Goal: Information Seeking & Learning: Learn about a topic

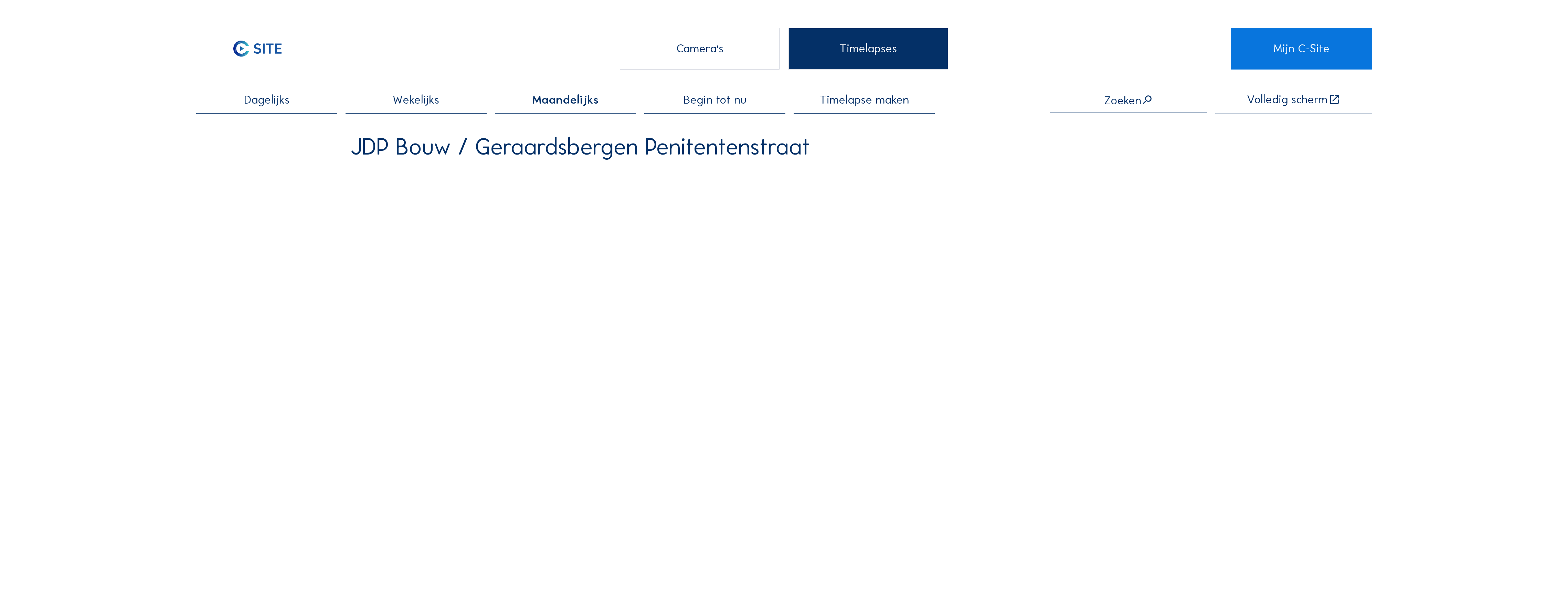
click at [694, 51] on div "Camera's" at bounding box center [700, 49] width 160 height 42
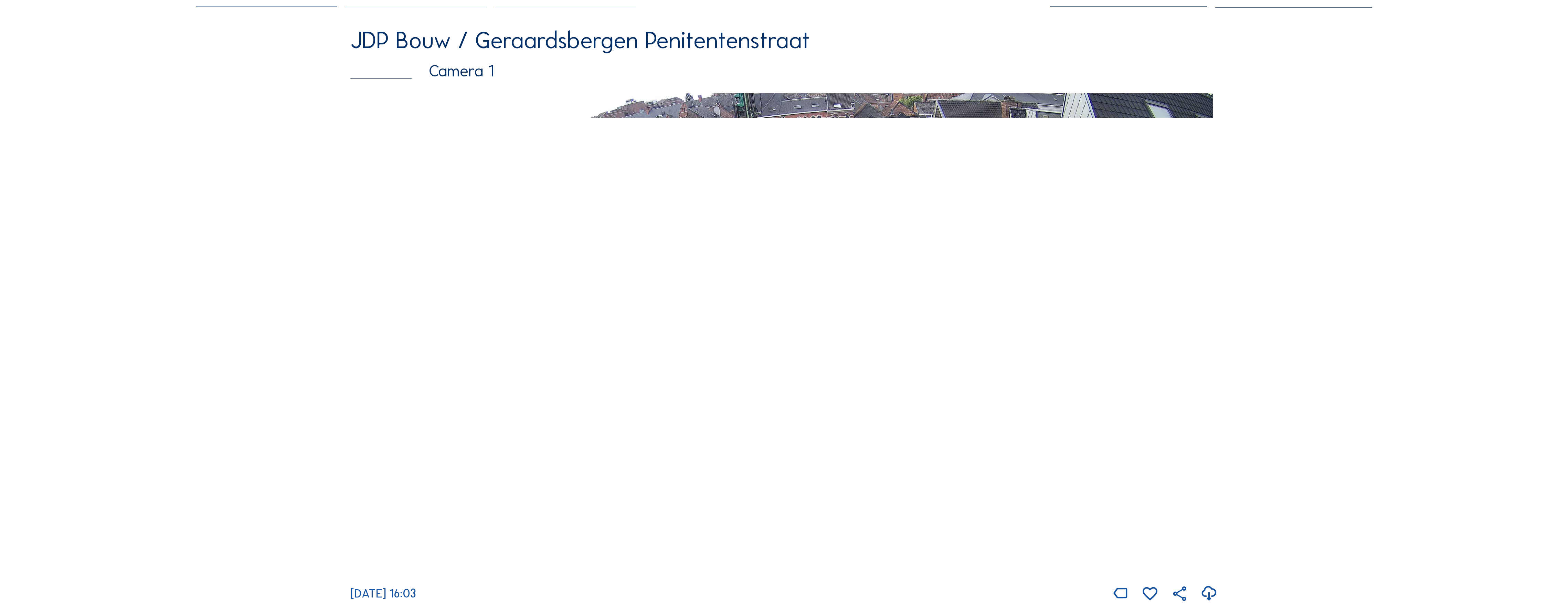
scroll to position [92, 0]
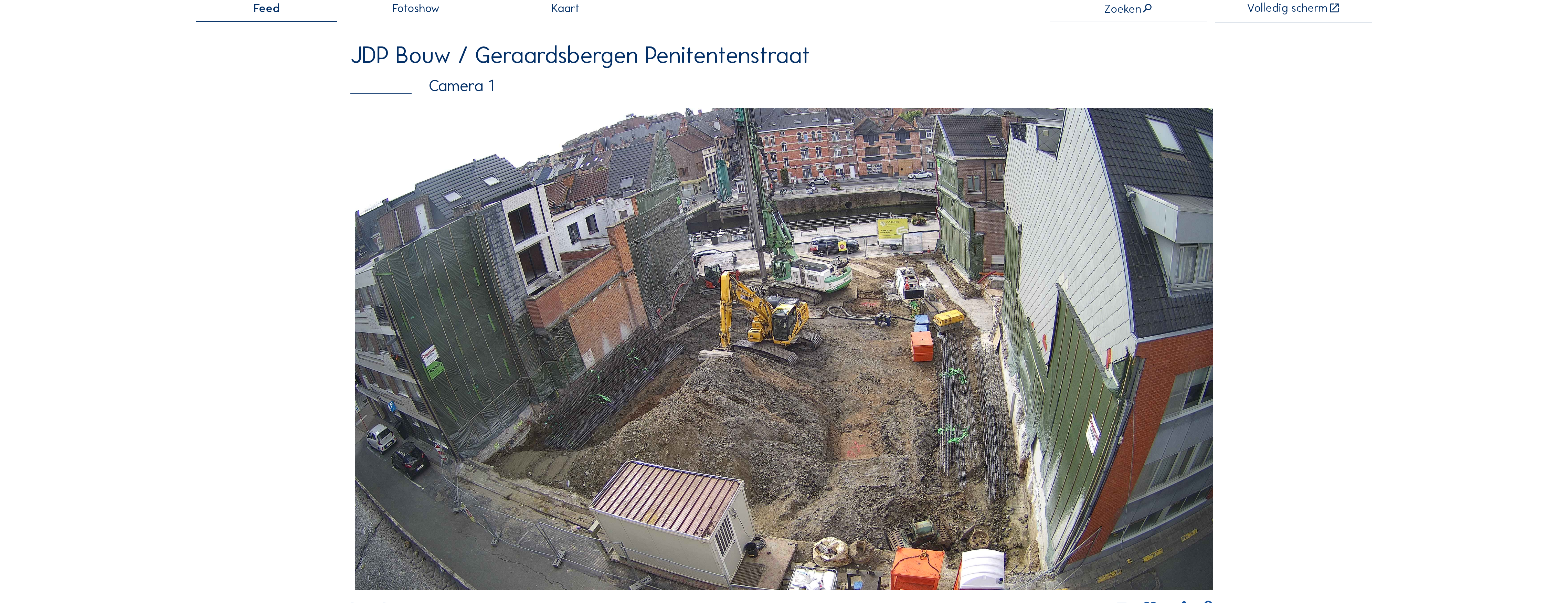
click at [695, 283] on img at bounding box center [784, 349] width 858 height 483
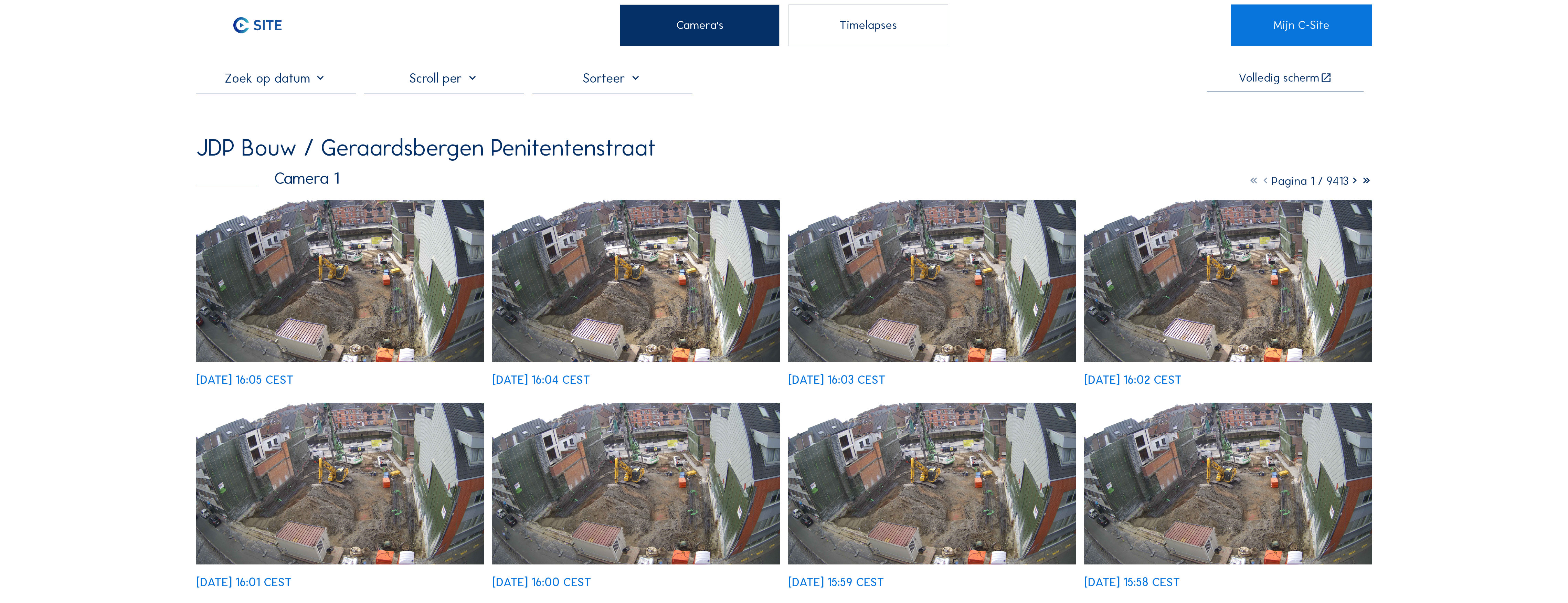
scroll to position [46, 0]
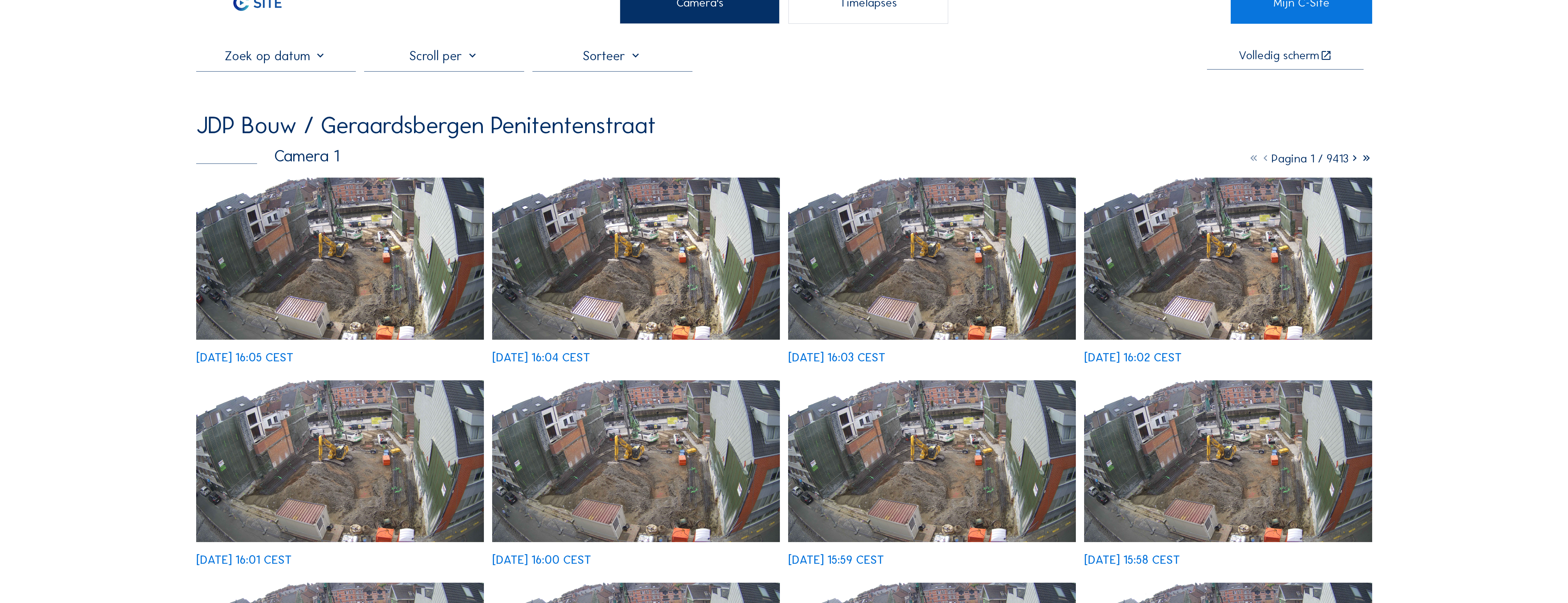
click at [695, 162] on icon at bounding box center [1354, 158] width 12 height 14
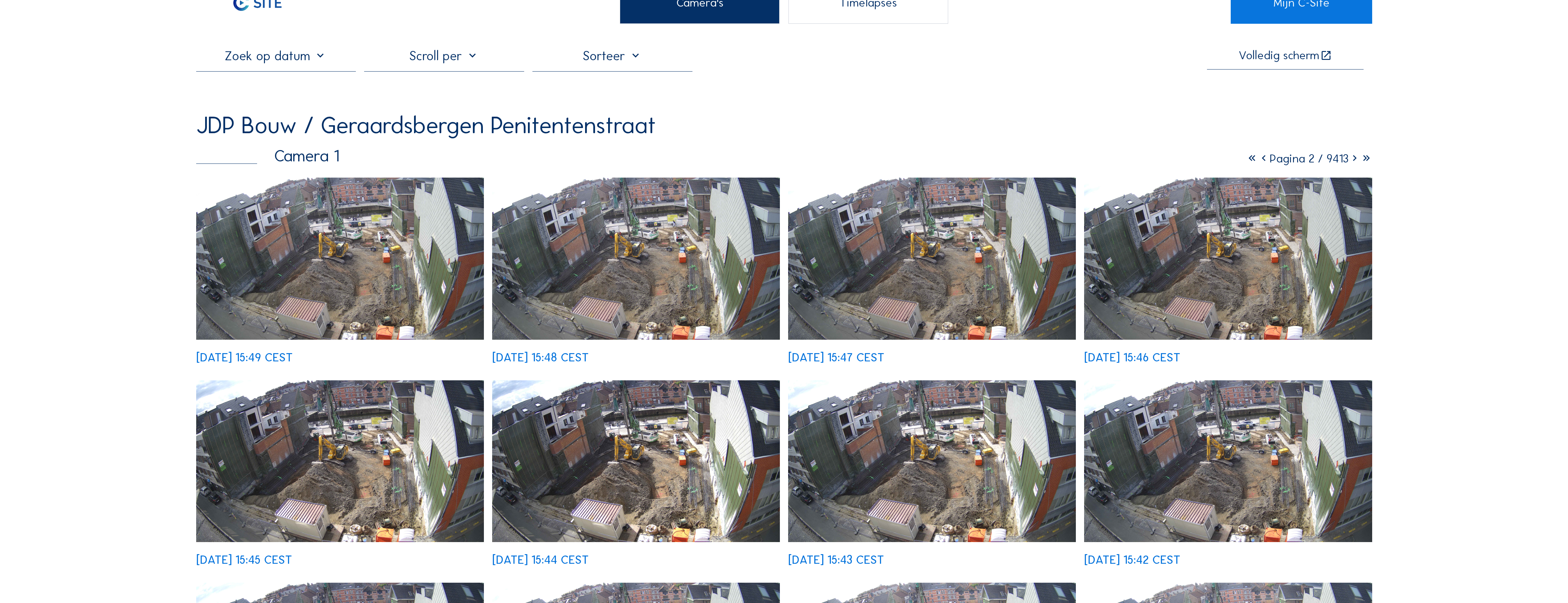
click at [695, 161] on icon at bounding box center [1354, 158] width 12 height 14
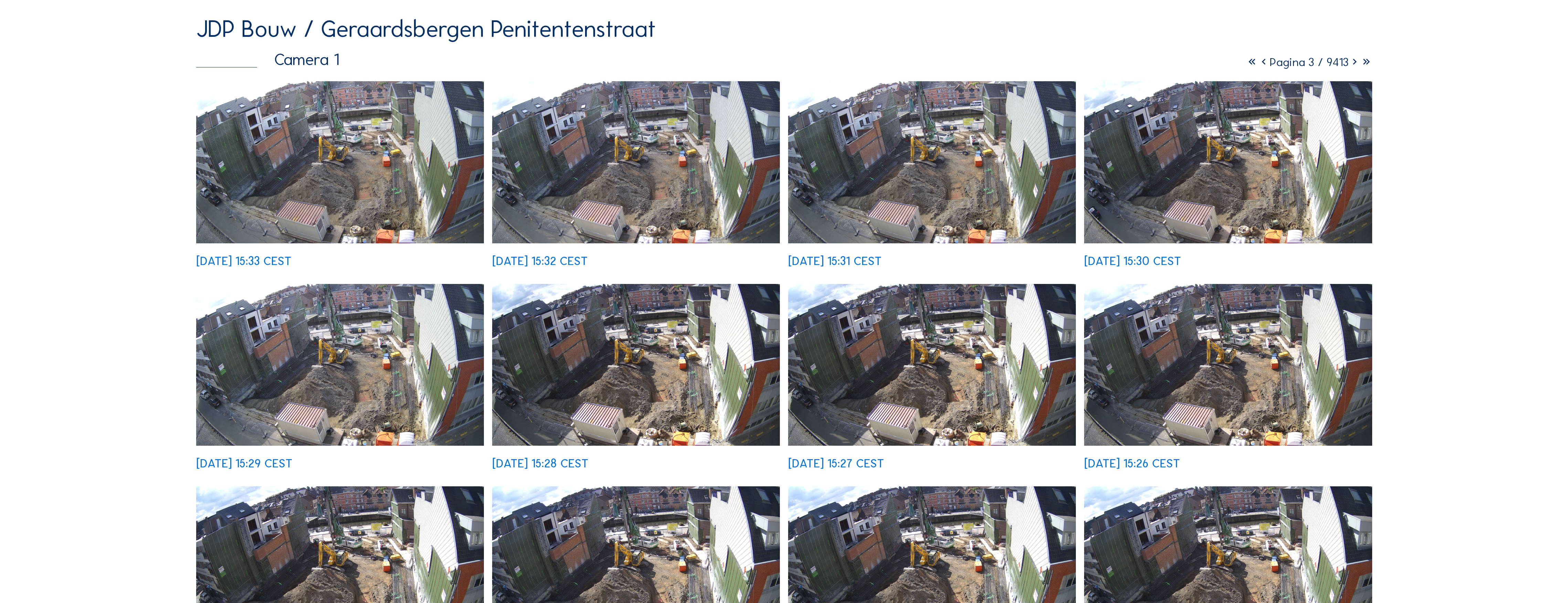
scroll to position [138, 0]
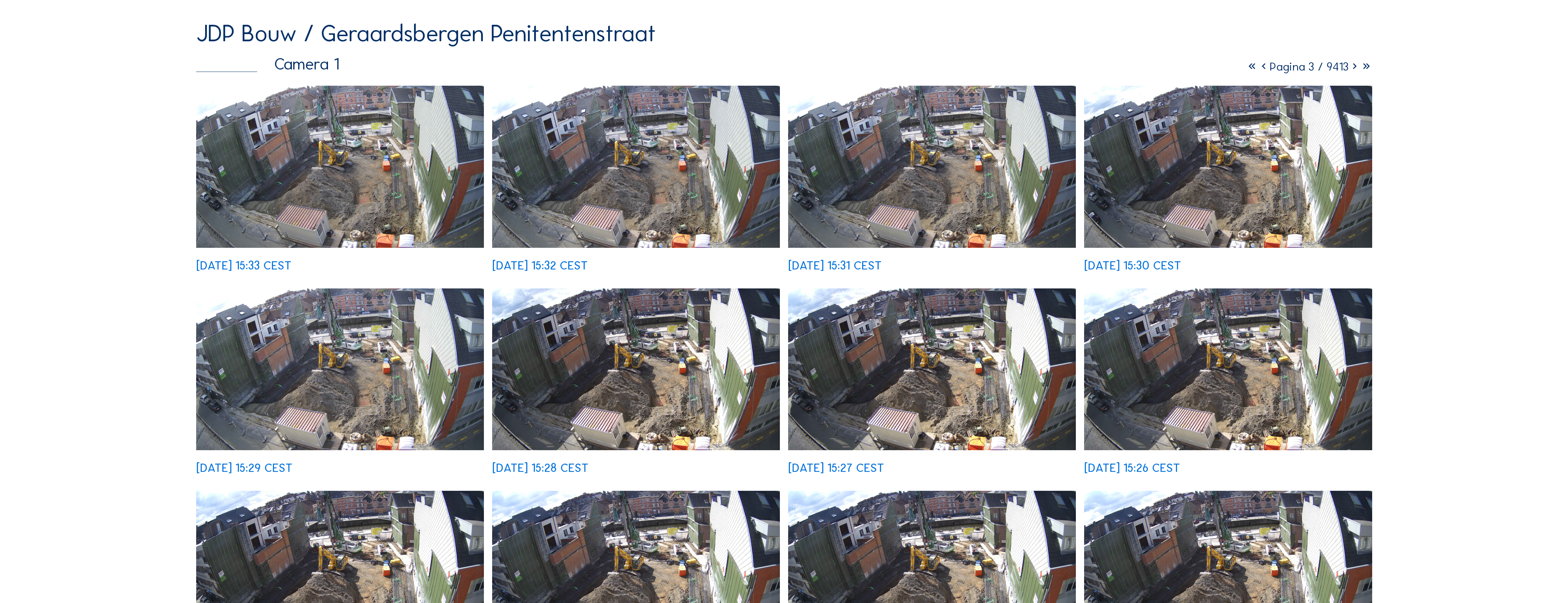
click at [695, 68] on icon at bounding box center [1354, 66] width 12 height 14
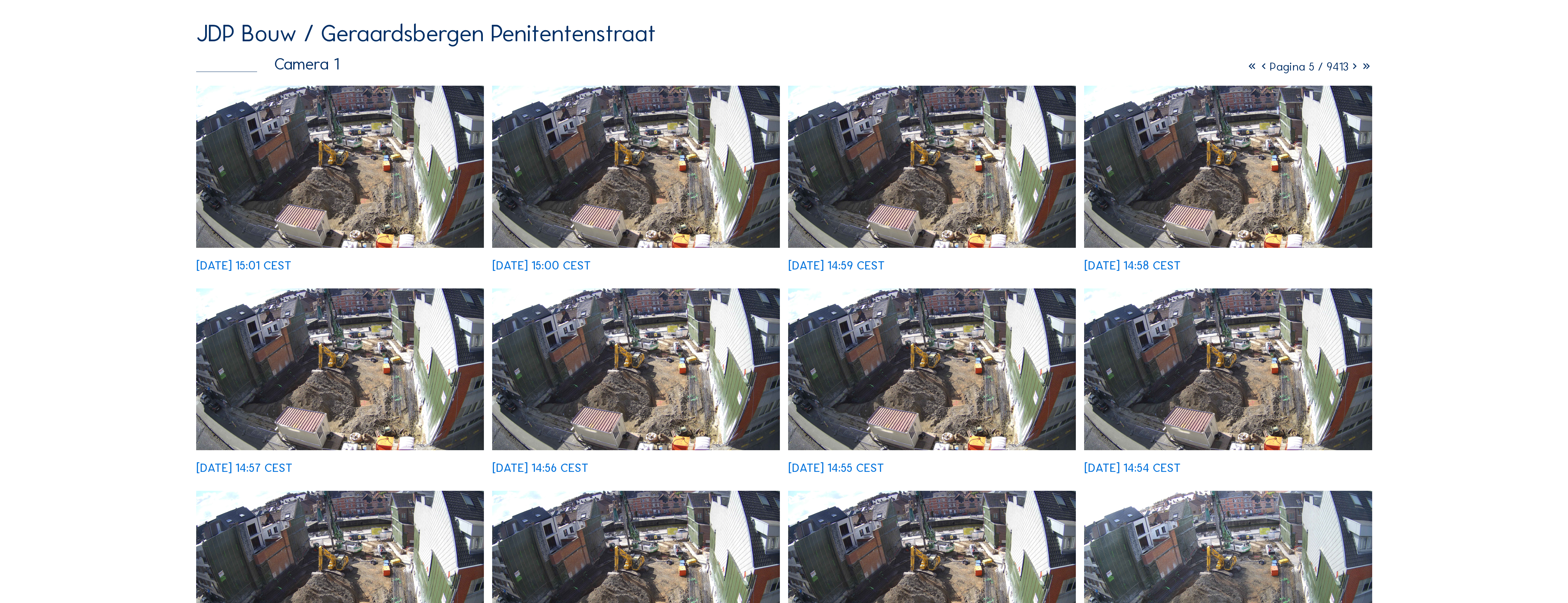
scroll to position [0, 0]
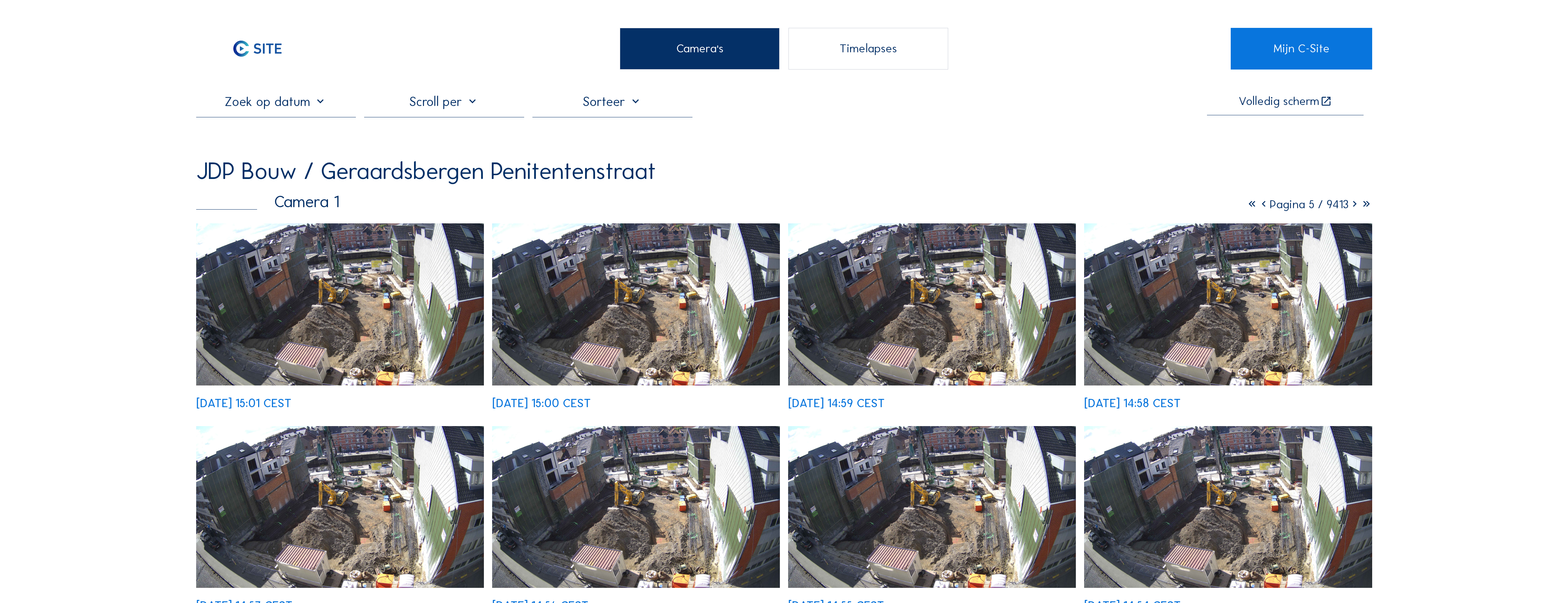
click at [695, 207] on icon at bounding box center [1354, 204] width 12 height 14
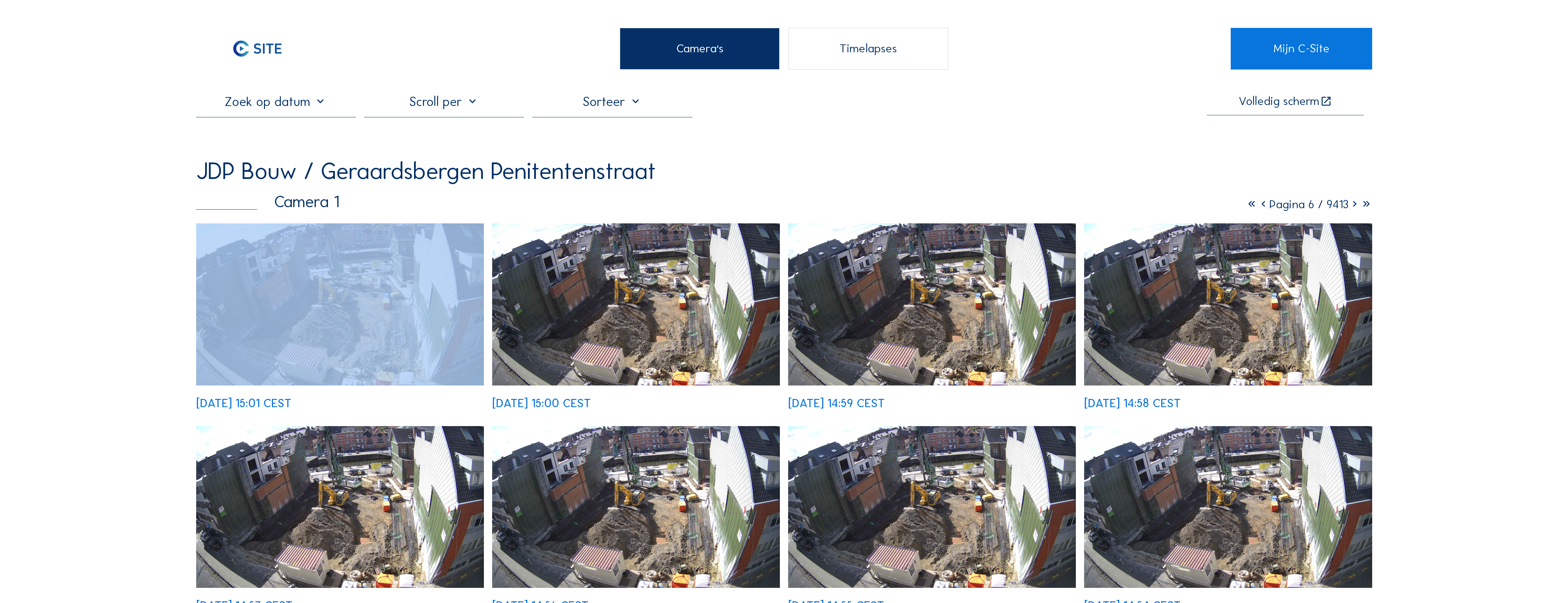
click at [695, 207] on icon at bounding box center [1354, 204] width 12 height 14
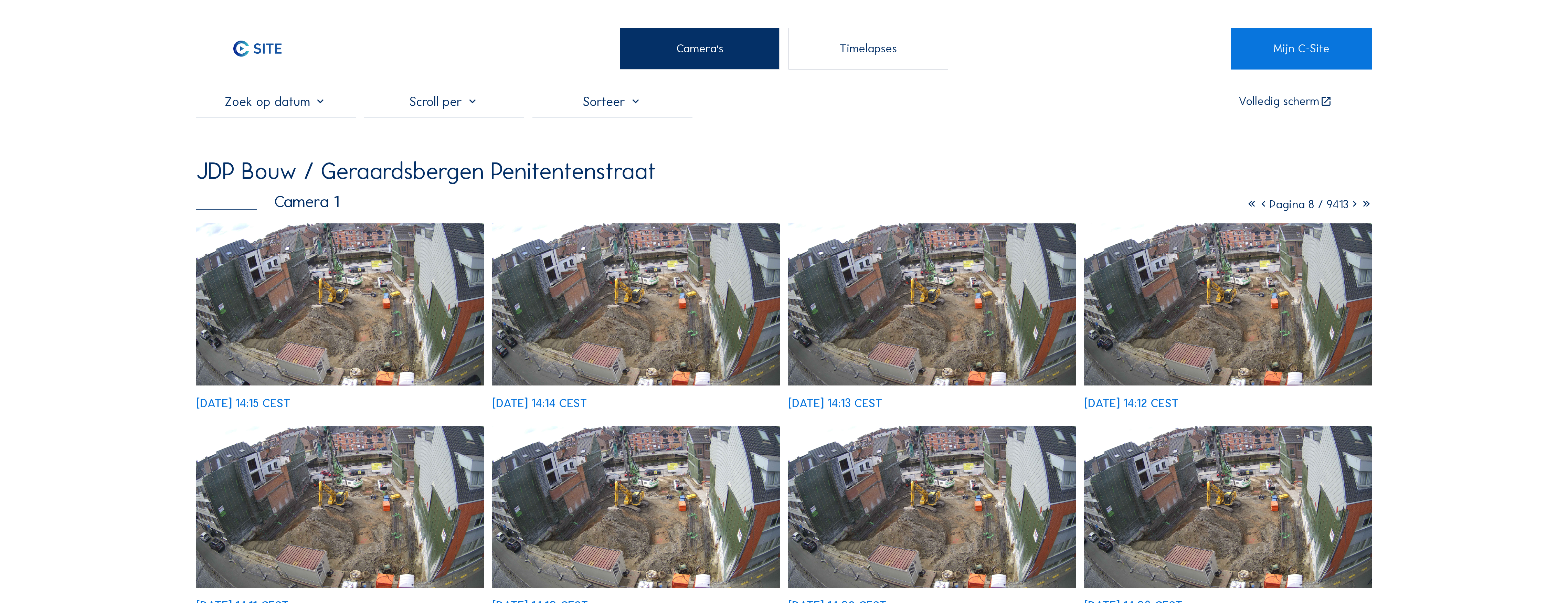
click at [695, 150] on div "Volledig [PERSON_NAME] JDP Bouw / [GEOGRAPHIC_DATA] [GEOGRAPHIC_DATA] Camera 1 …" at bounding box center [784, 555] width 1176 height 923
click at [695, 207] on icon at bounding box center [1354, 204] width 12 height 14
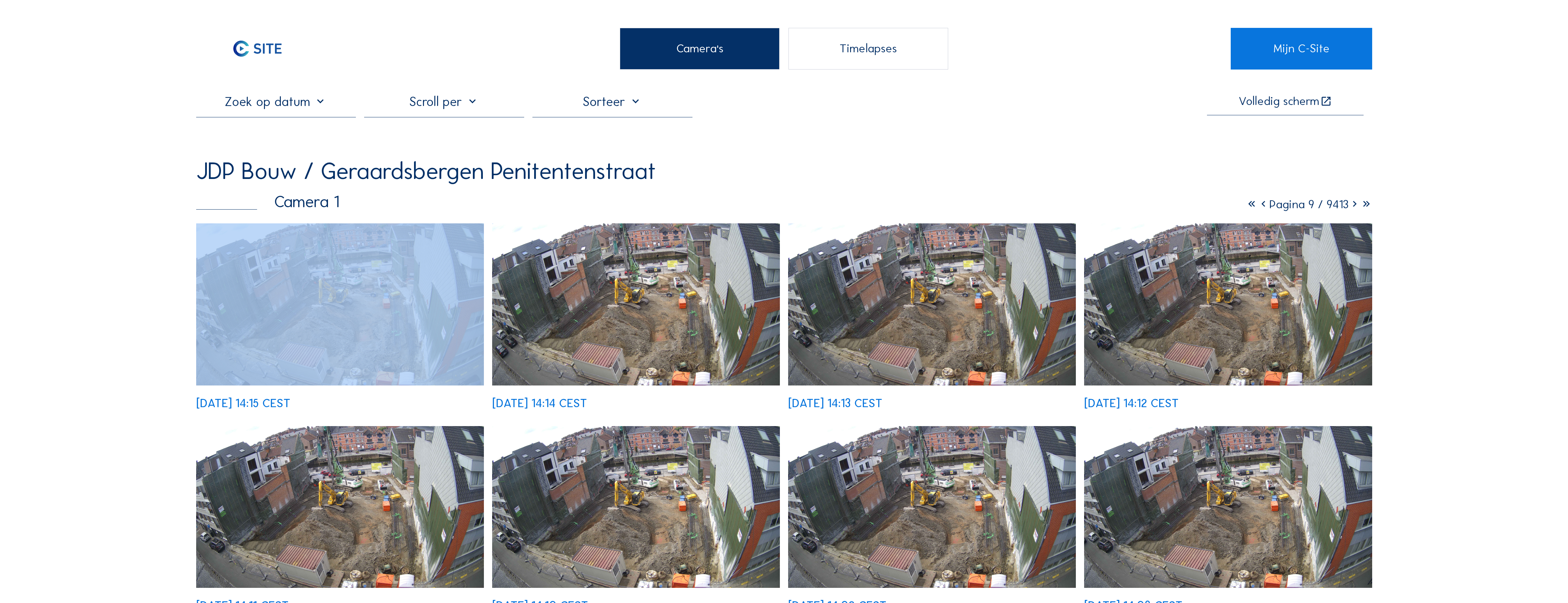
click at [695, 207] on icon at bounding box center [1354, 204] width 12 height 14
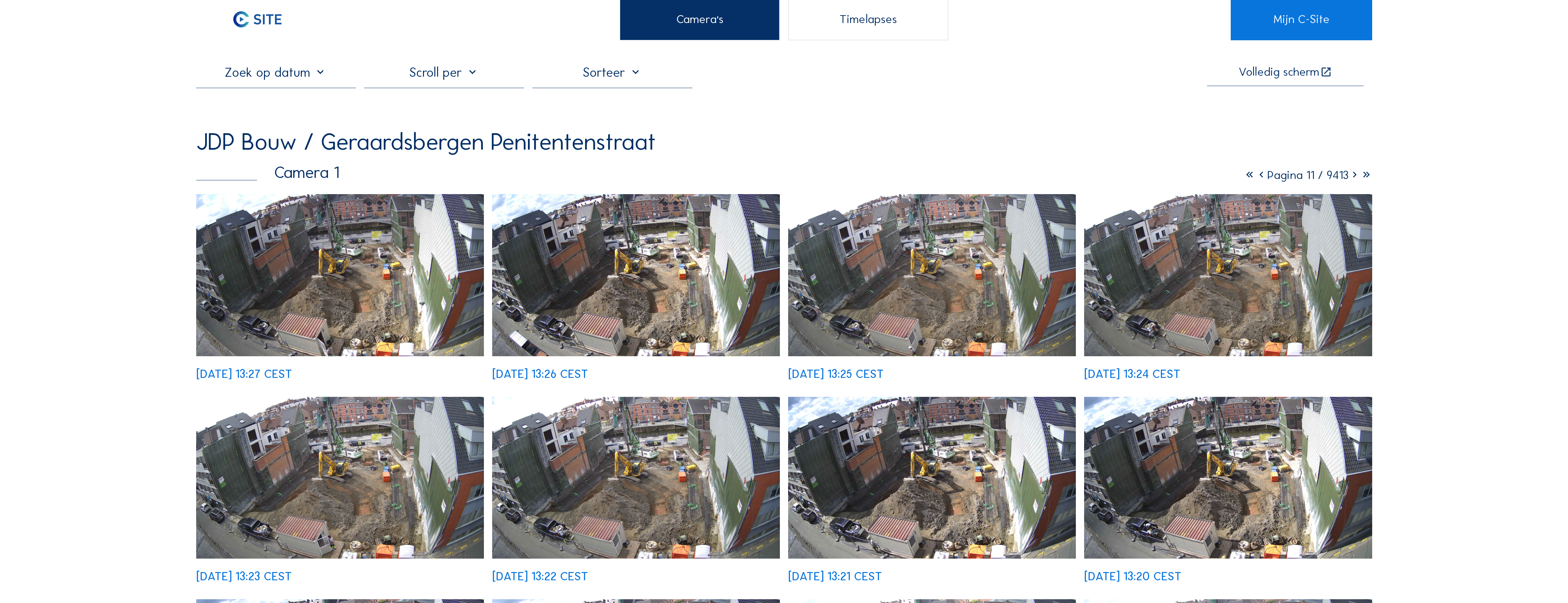
scroll to position [46, 0]
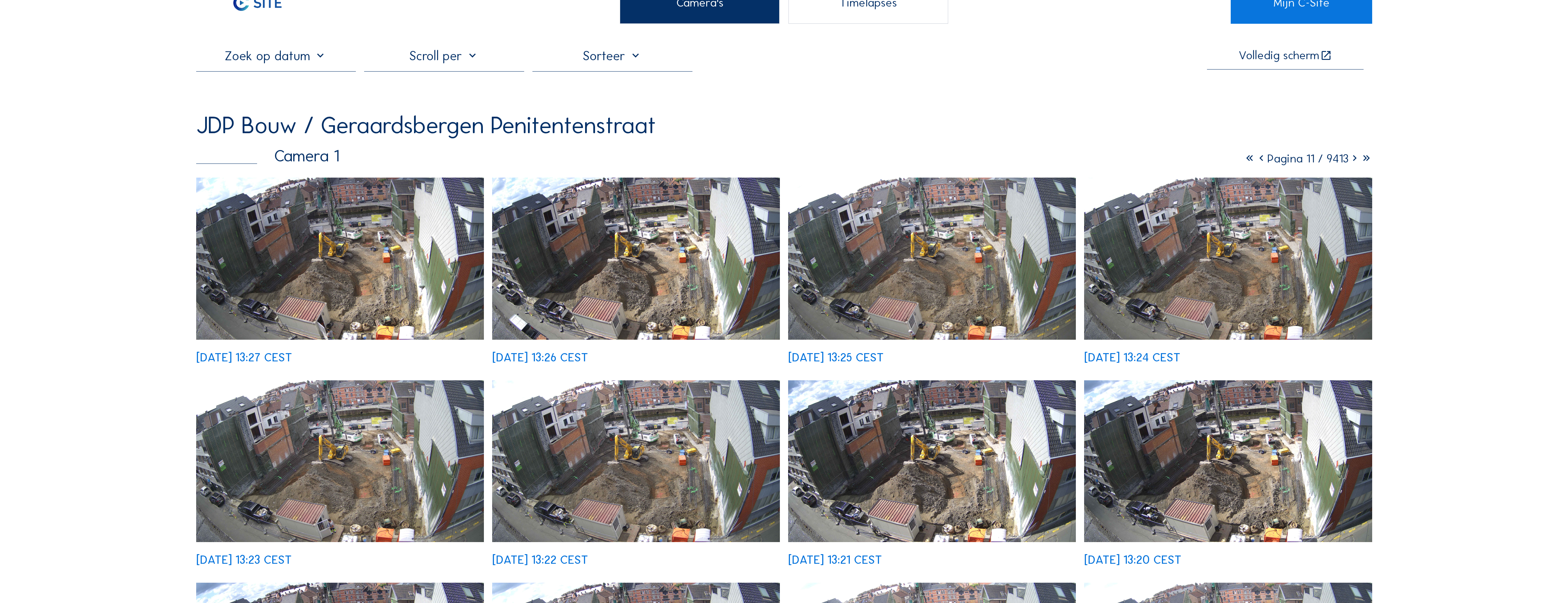
click at [695, 160] on icon at bounding box center [1261, 158] width 12 height 14
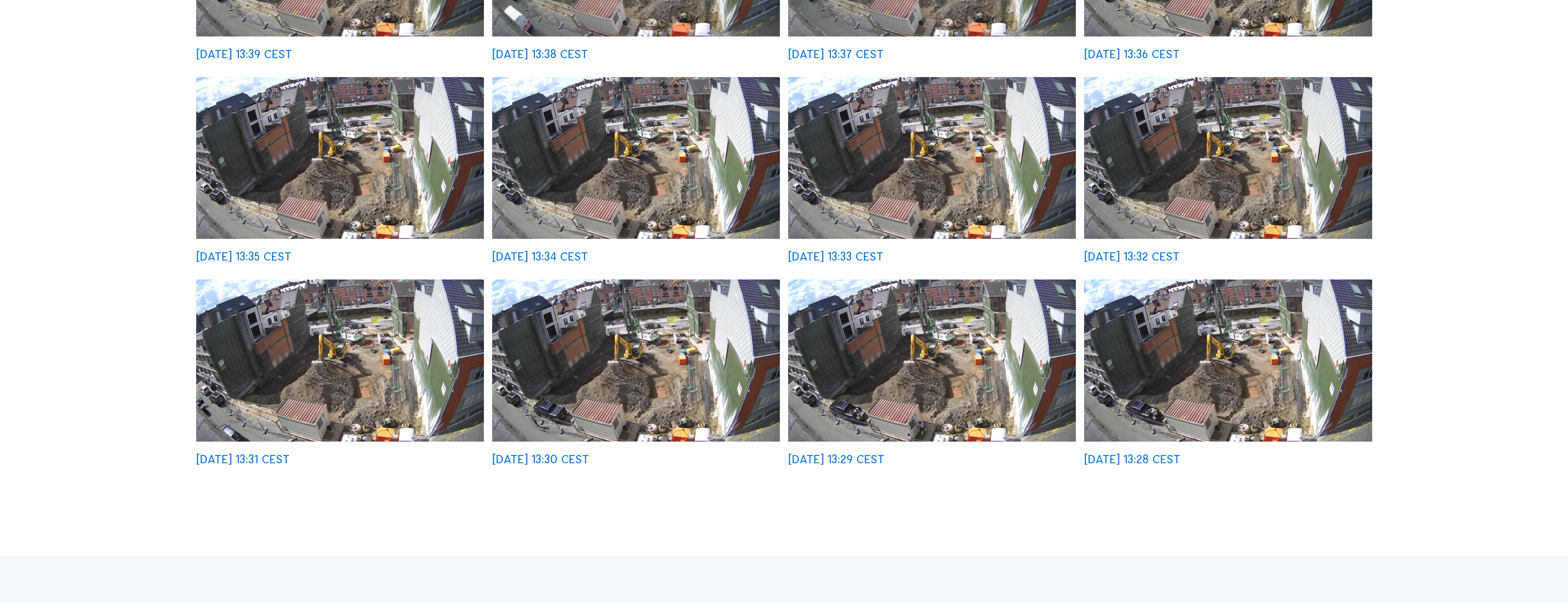
scroll to position [597, 0]
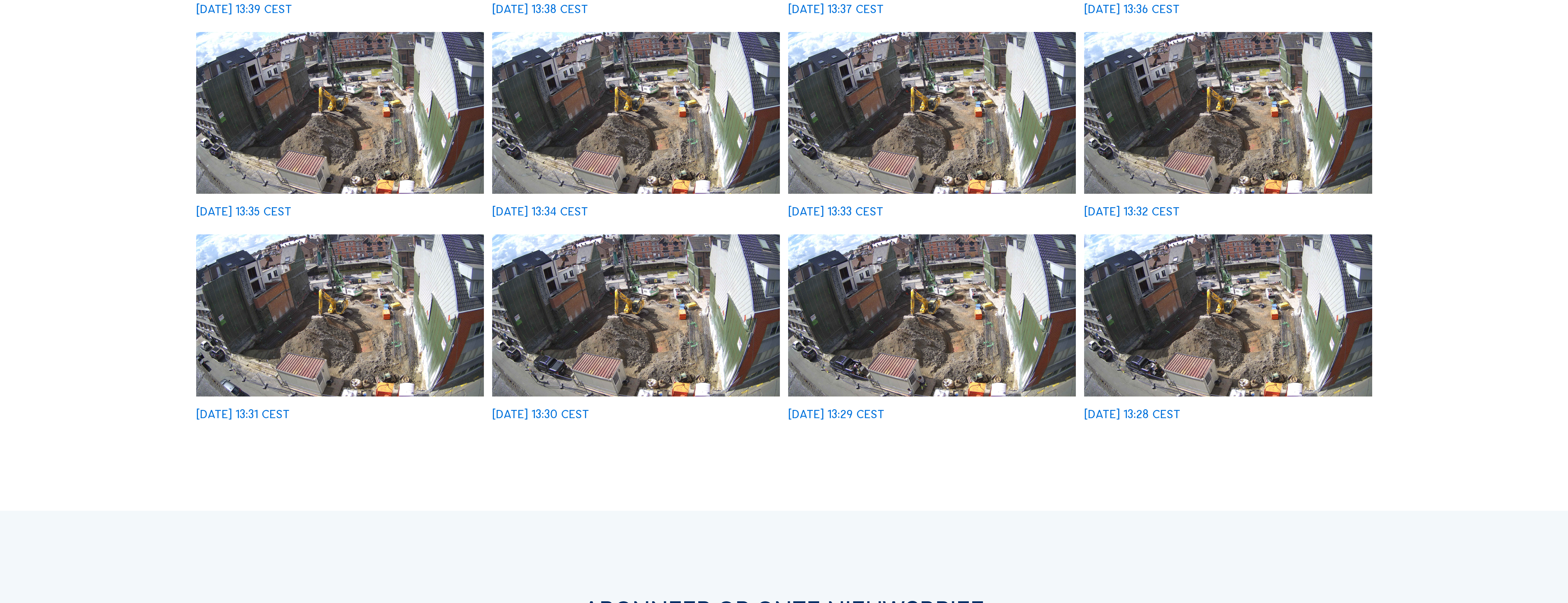
click at [555, 370] on img at bounding box center [636, 315] width 288 height 162
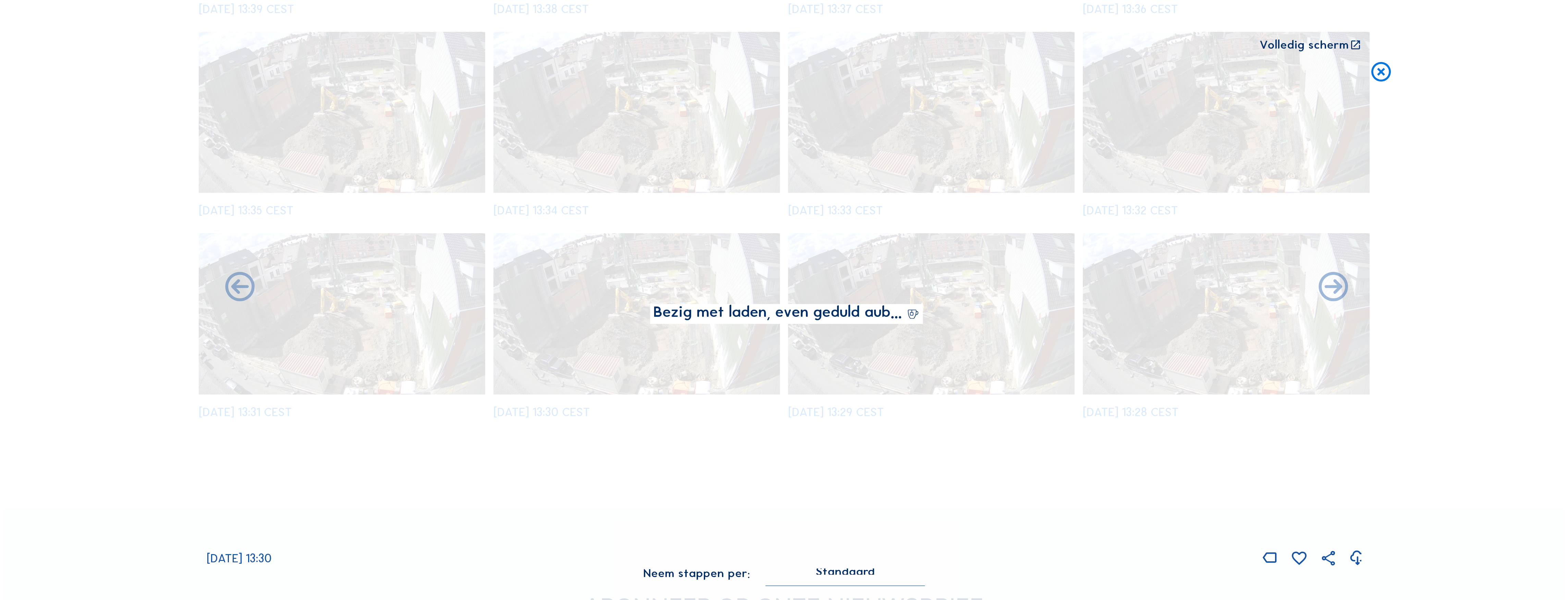
scroll to position [595, 0]
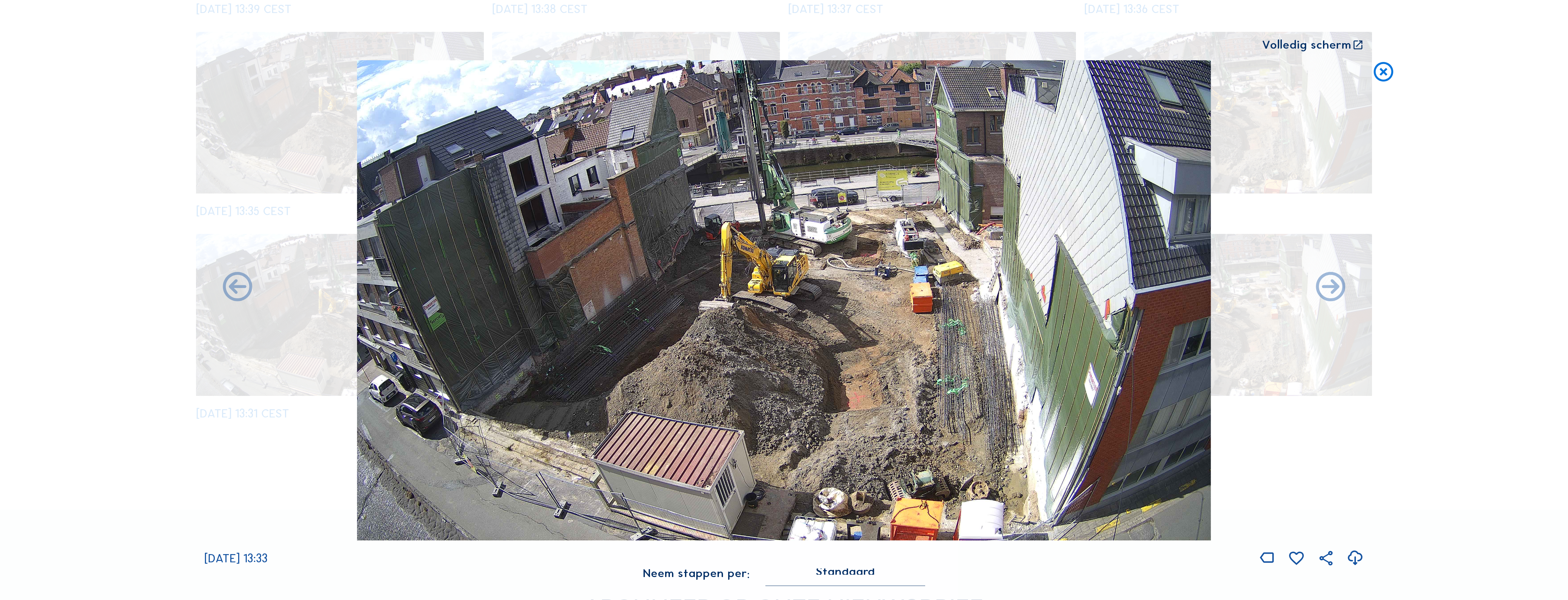
click at [692, 77] on icon at bounding box center [1383, 72] width 23 height 24
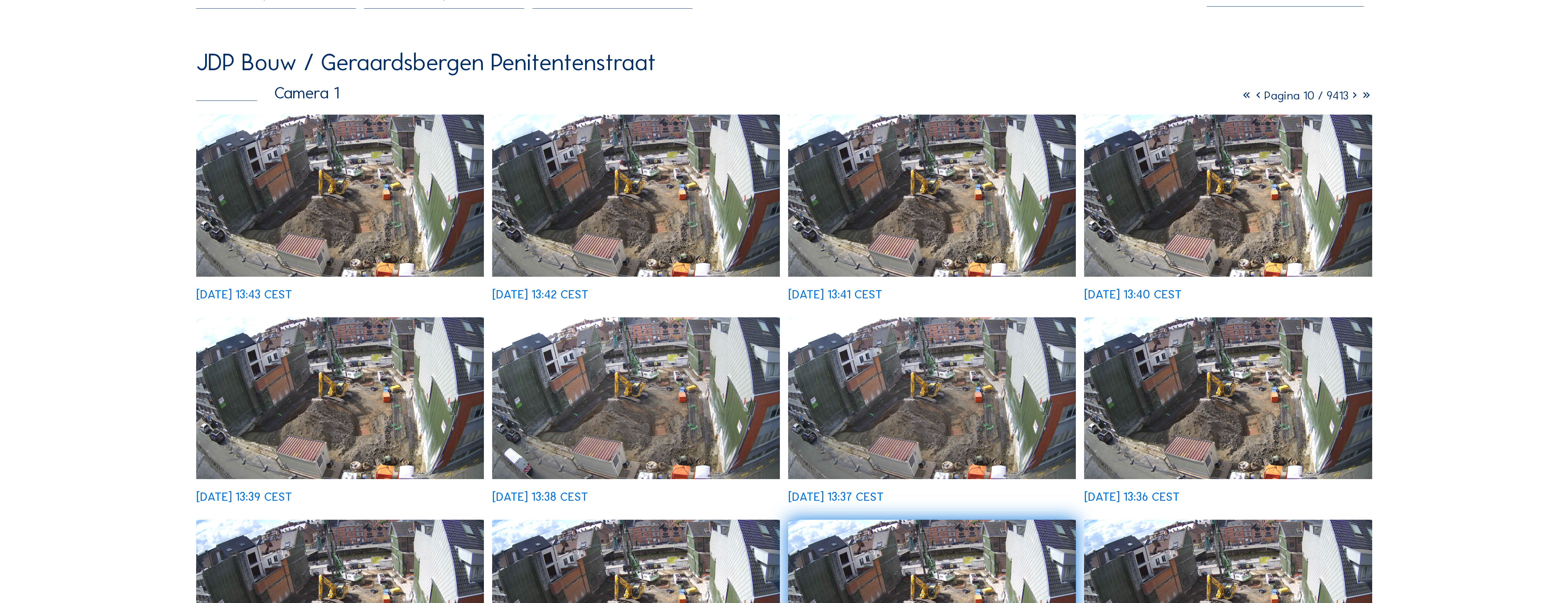
scroll to position [69, 0]
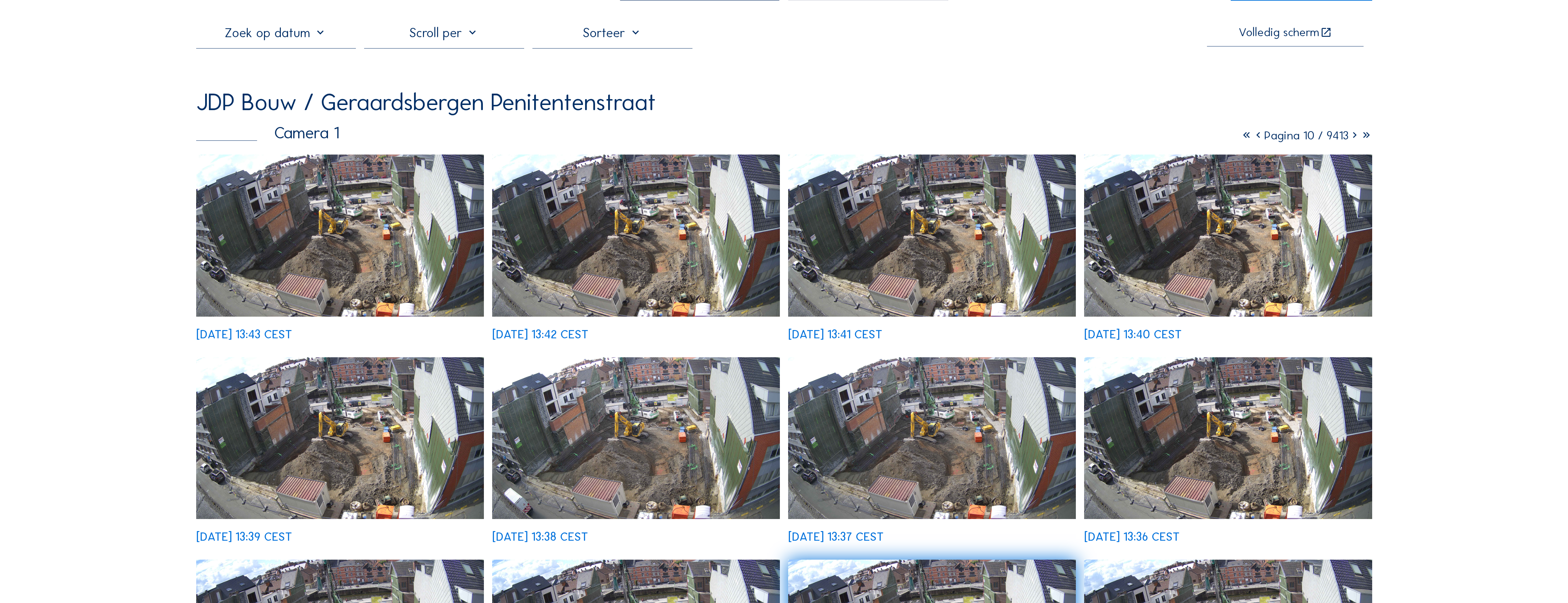
click at [695, 139] on icon at bounding box center [1354, 135] width 12 height 14
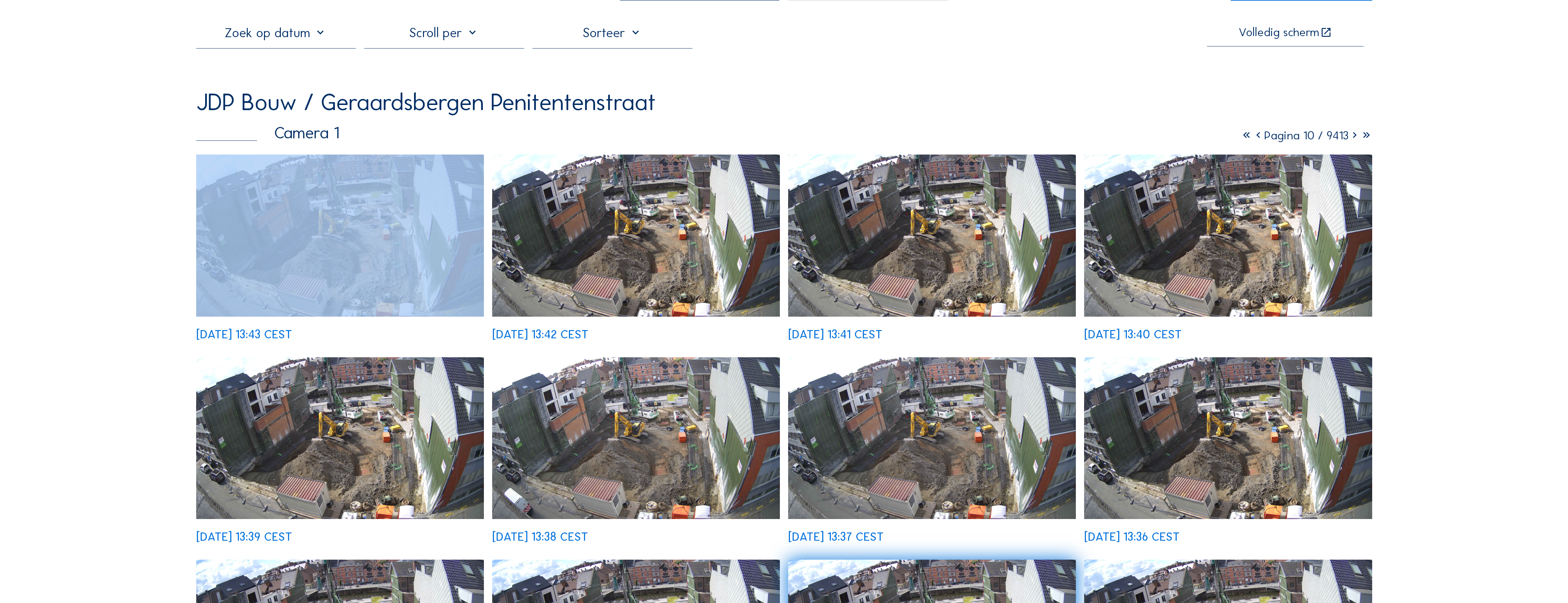
click at [695, 139] on icon at bounding box center [1354, 135] width 12 height 14
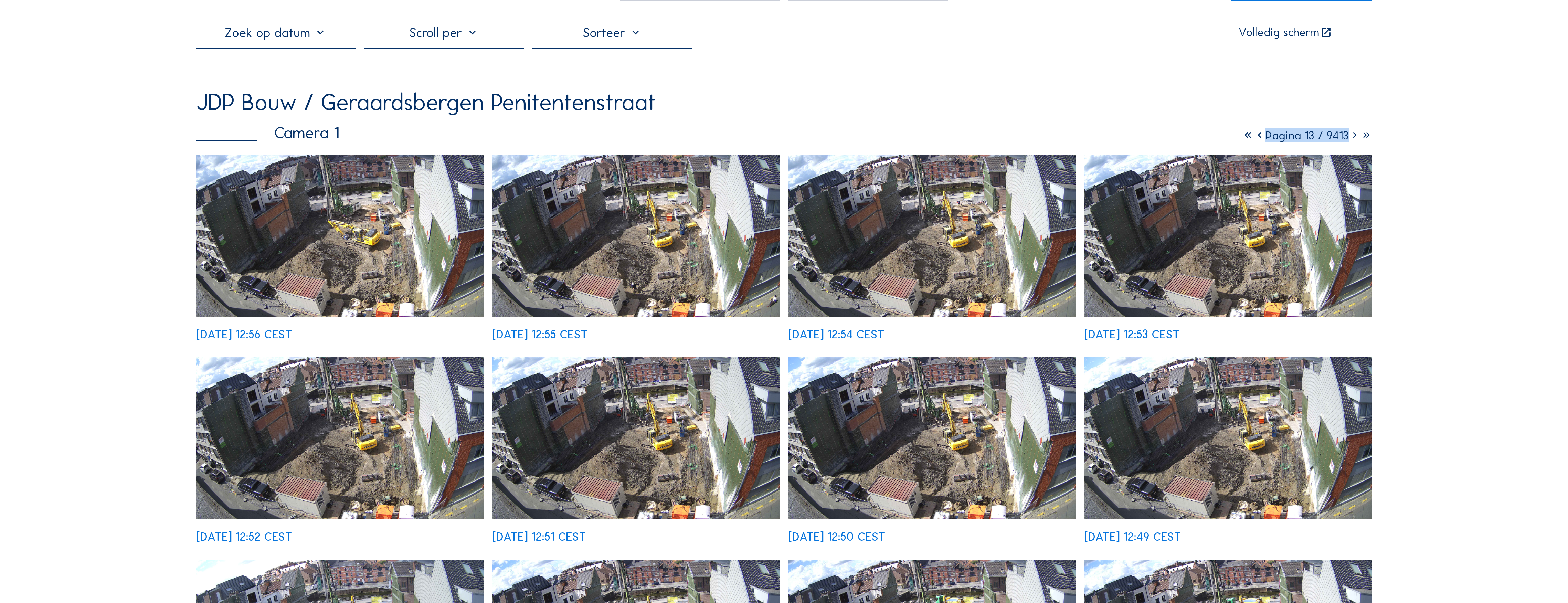
click at [695, 137] on icon at bounding box center [1354, 135] width 12 height 14
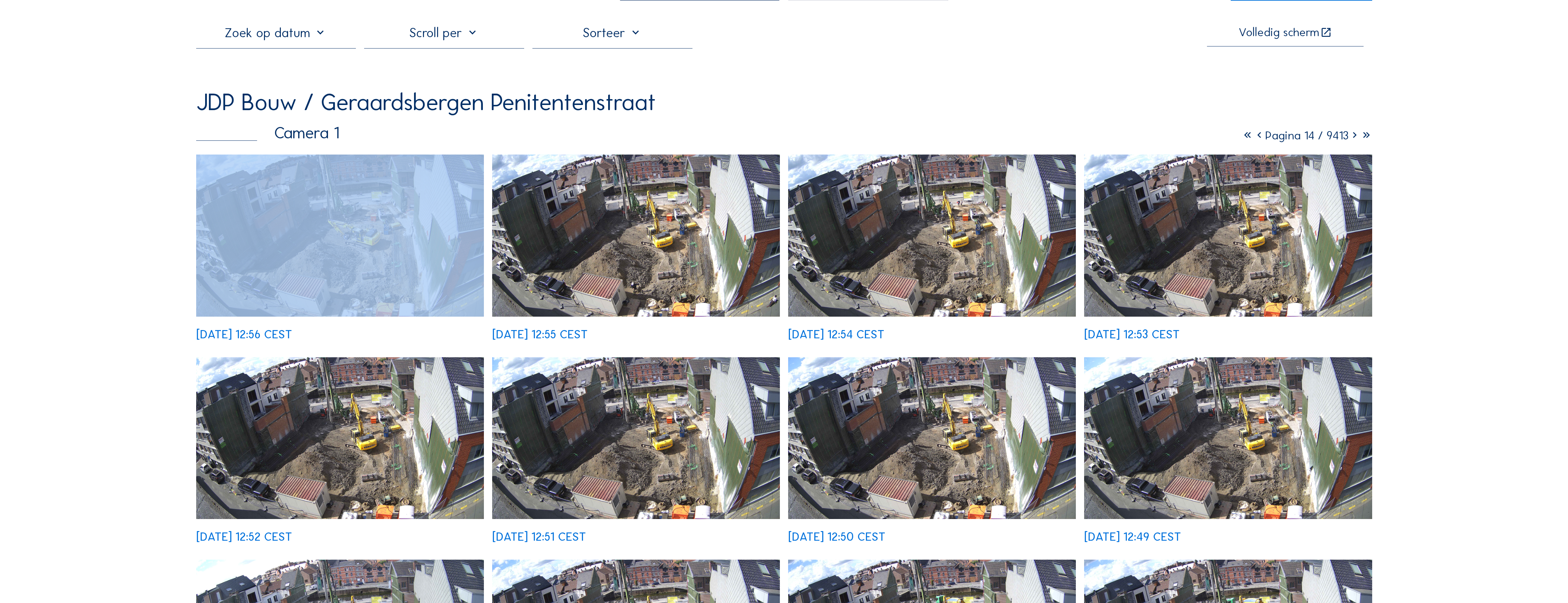
click at [695, 137] on icon at bounding box center [1354, 135] width 12 height 14
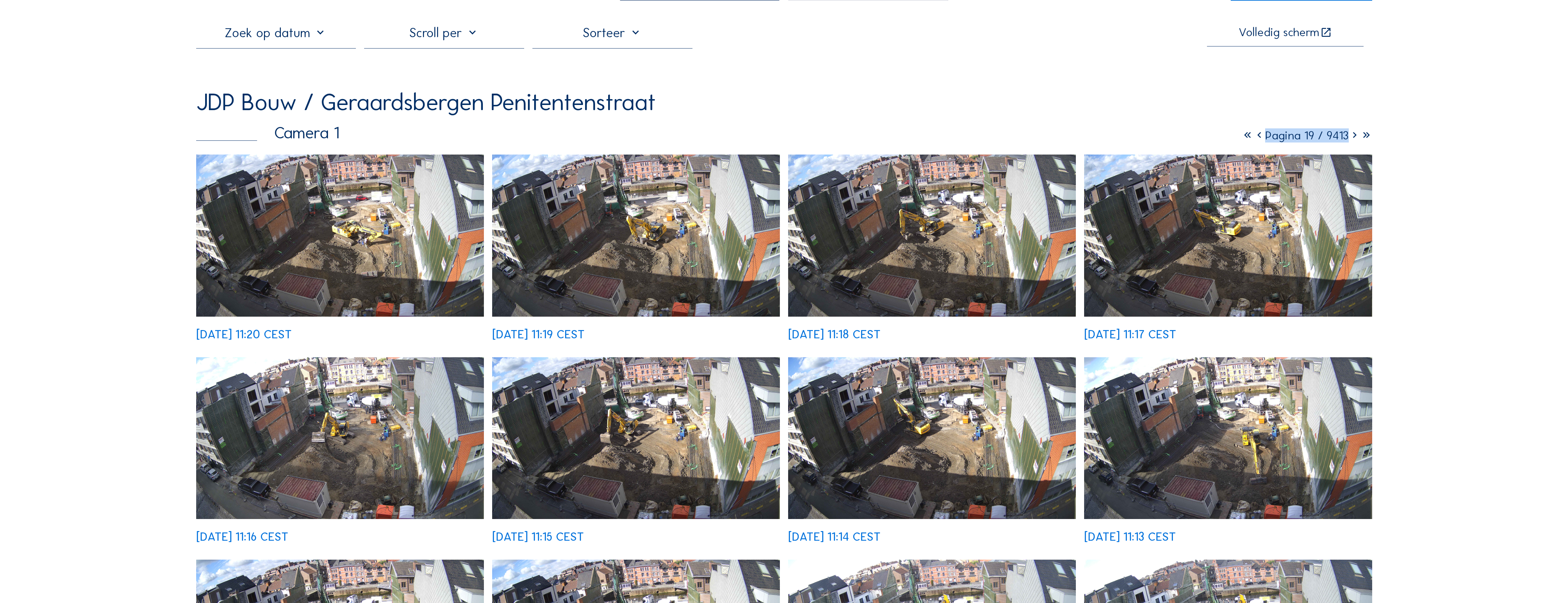
click at [695, 140] on icon at bounding box center [1354, 135] width 12 height 14
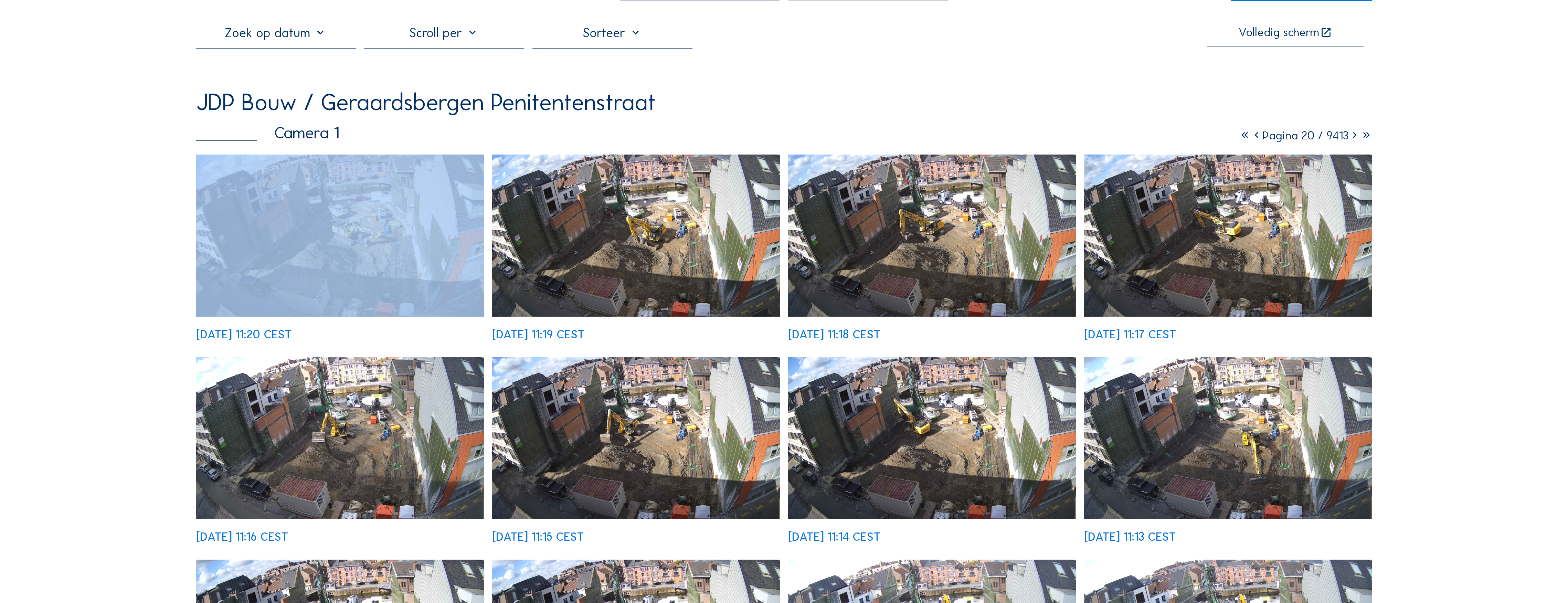
click at [695, 140] on icon at bounding box center [1354, 135] width 12 height 14
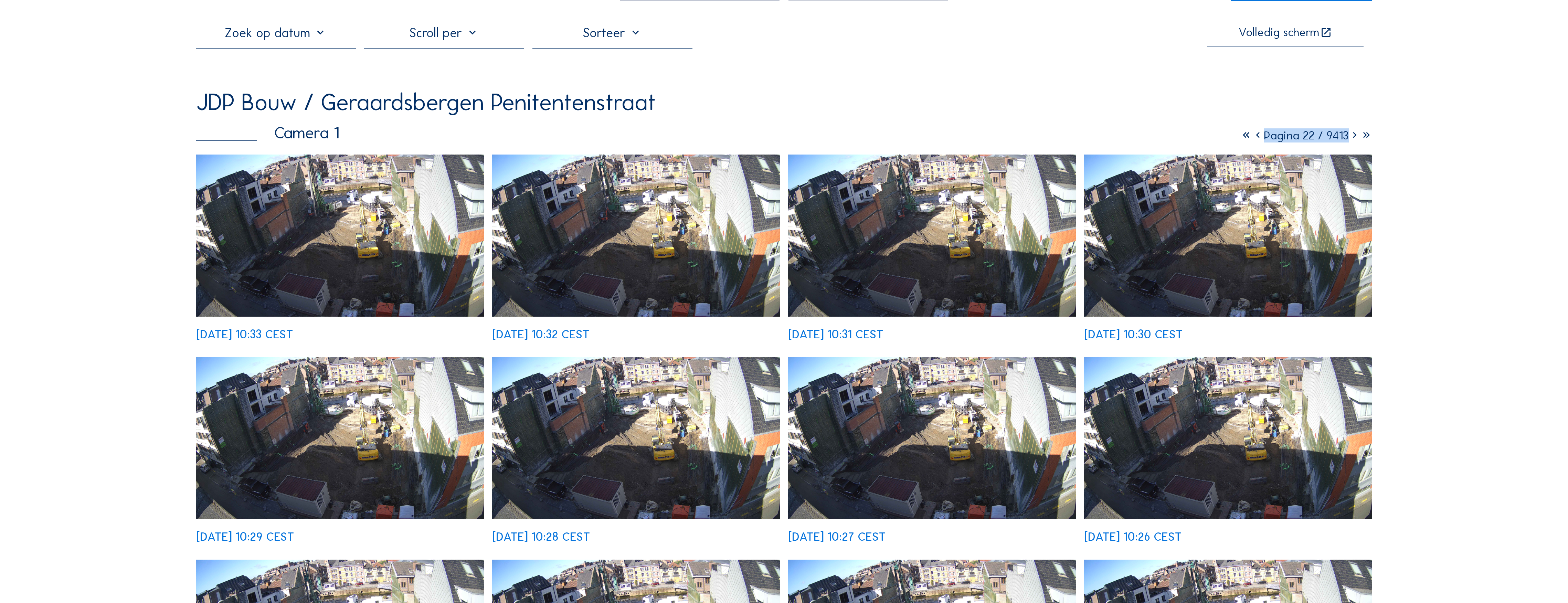
click at [695, 140] on icon at bounding box center [1354, 135] width 12 height 14
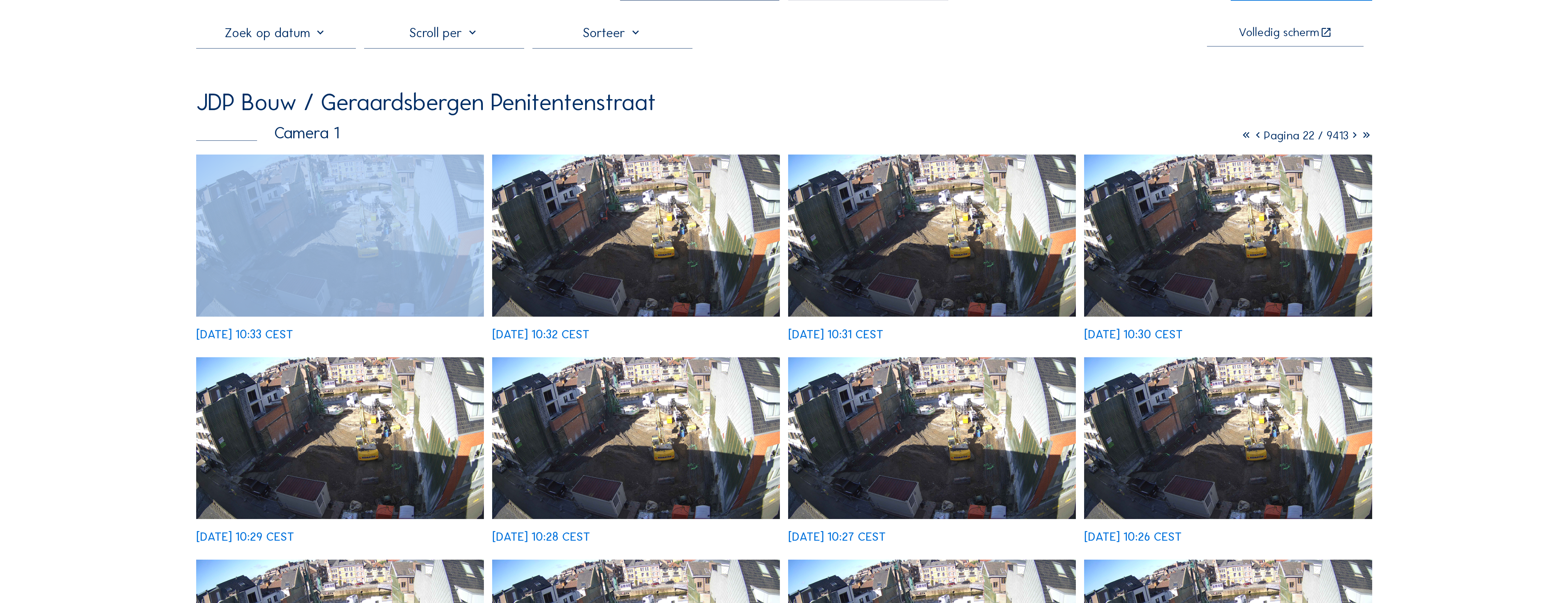
click at [695, 140] on icon at bounding box center [1354, 135] width 12 height 14
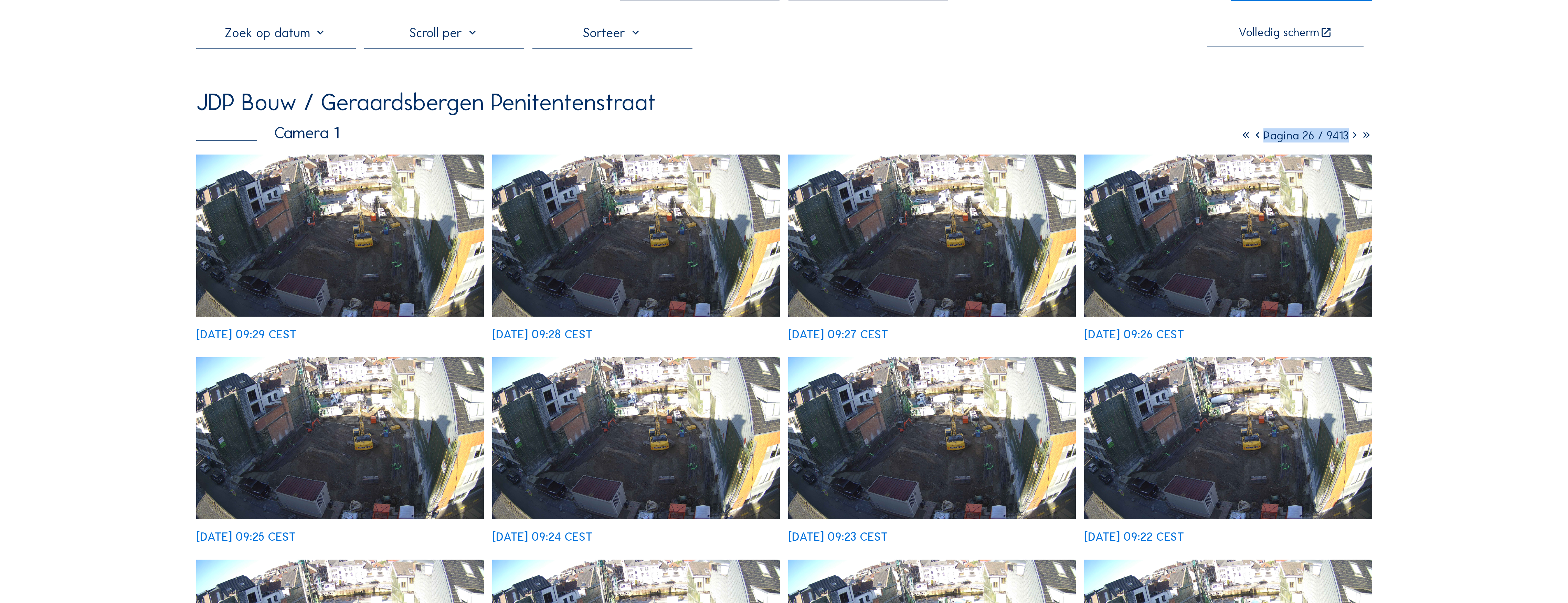
click at [695, 140] on icon at bounding box center [1354, 135] width 12 height 14
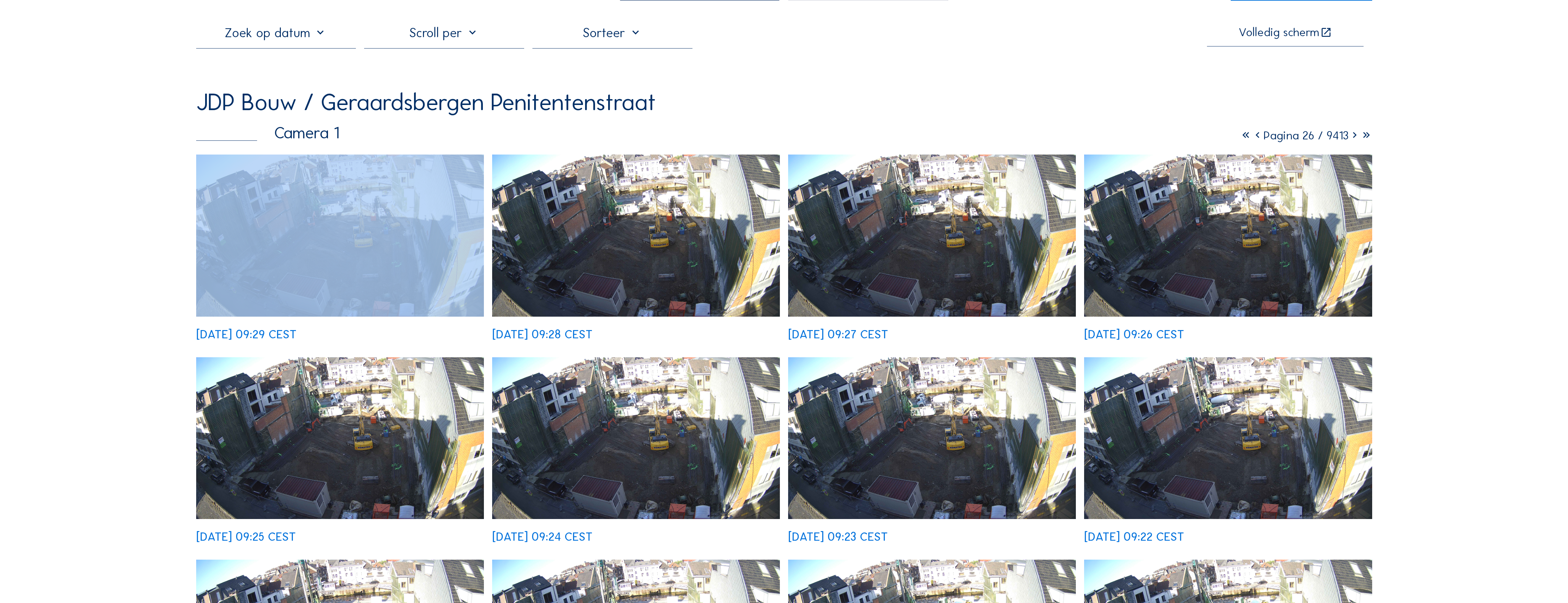
click at [695, 140] on icon at bounding box center [1354, 135] width 12 height 14
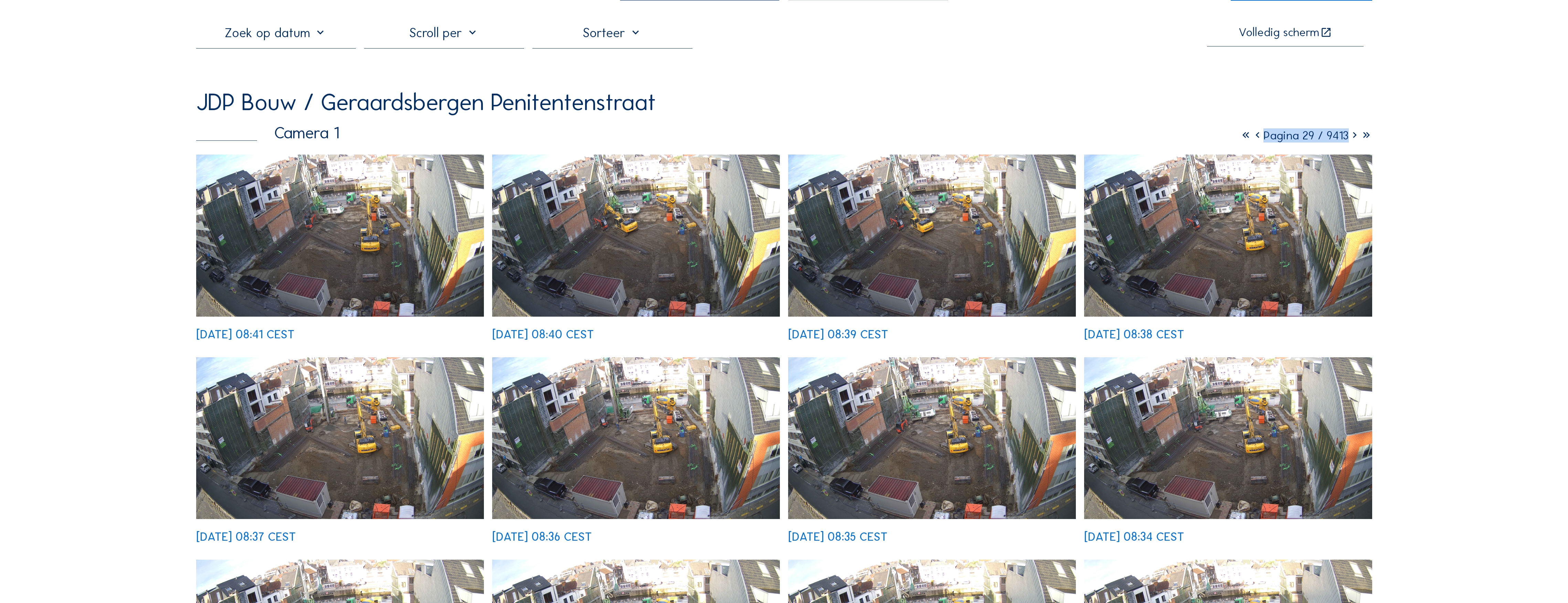
click at [695, 140] on icon at bounding box center [1354, 135] width 12 height 14
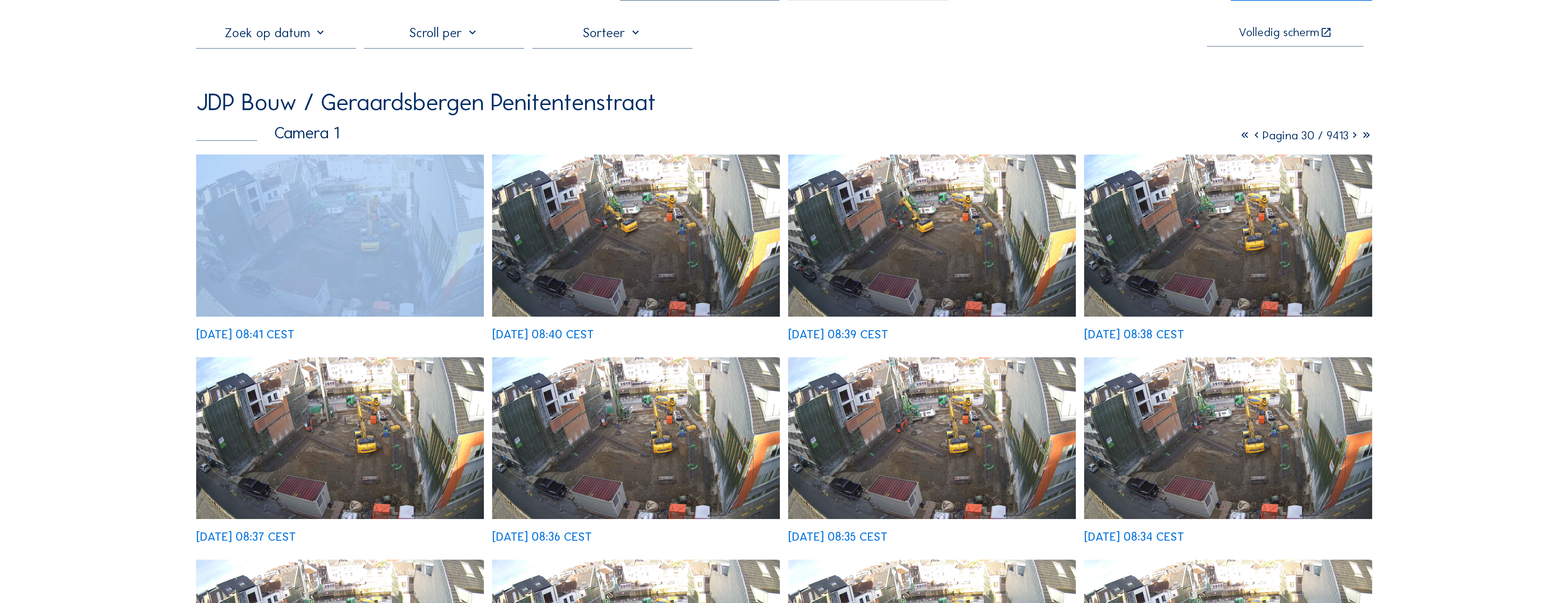
click at [695, 140] on icon at bounding box center [1354, 135] width 12 height 14
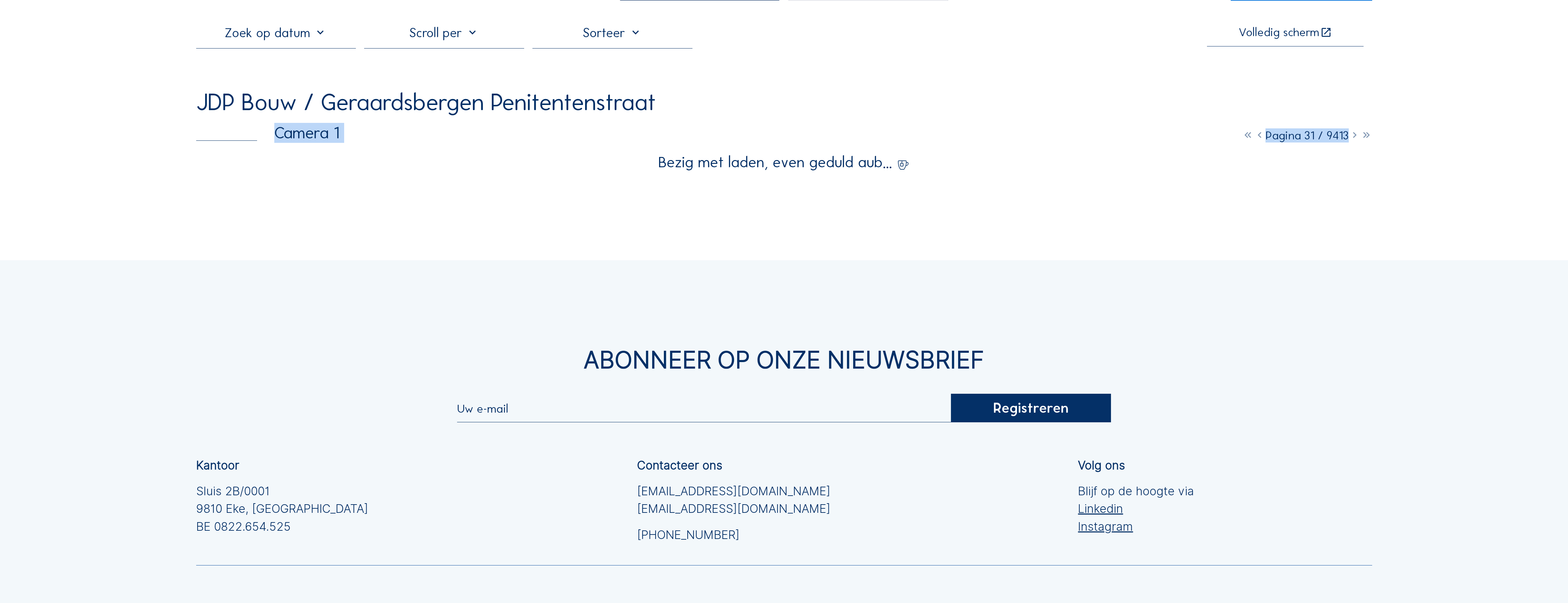
click at [695, 140] on icon at bounding box center [1354, 135] width 12 height 14
click at [695, 139] on icon at bounding box center [1354, 135] width 12 height 14
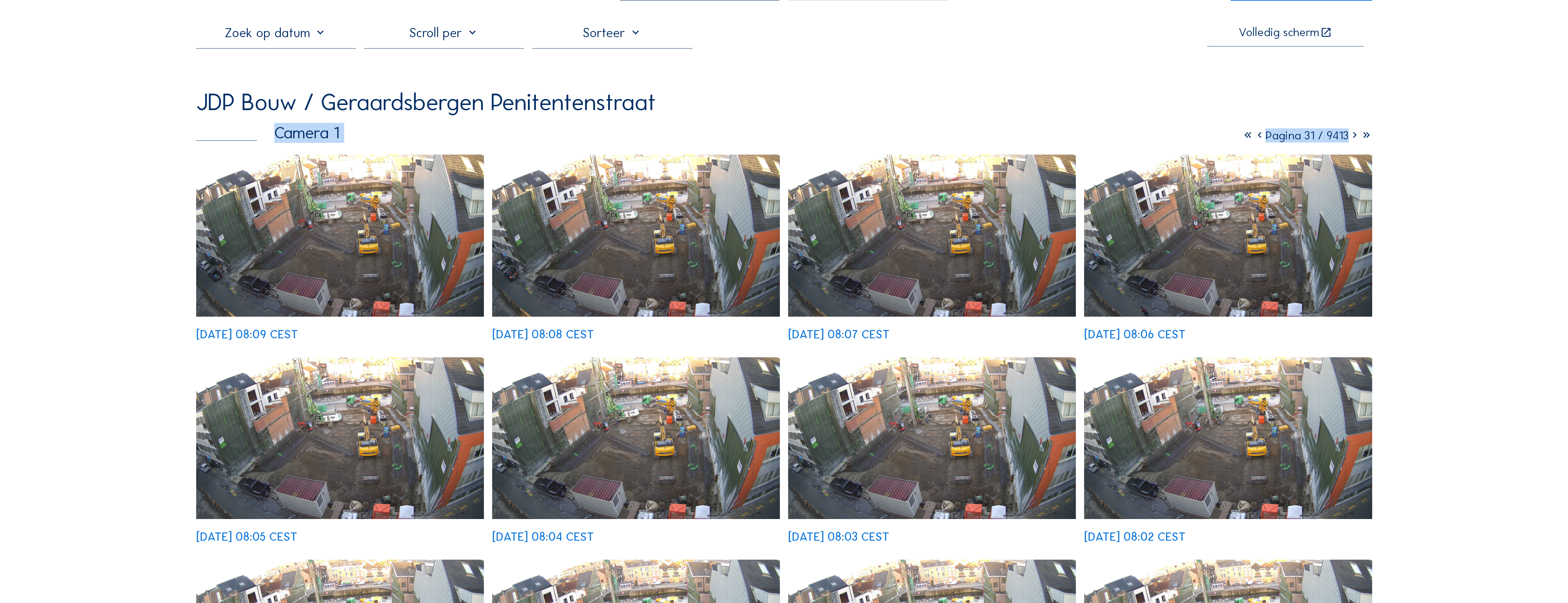
click at [695, 139] on icon at bounding box center [1354, 135] width 12 height 14
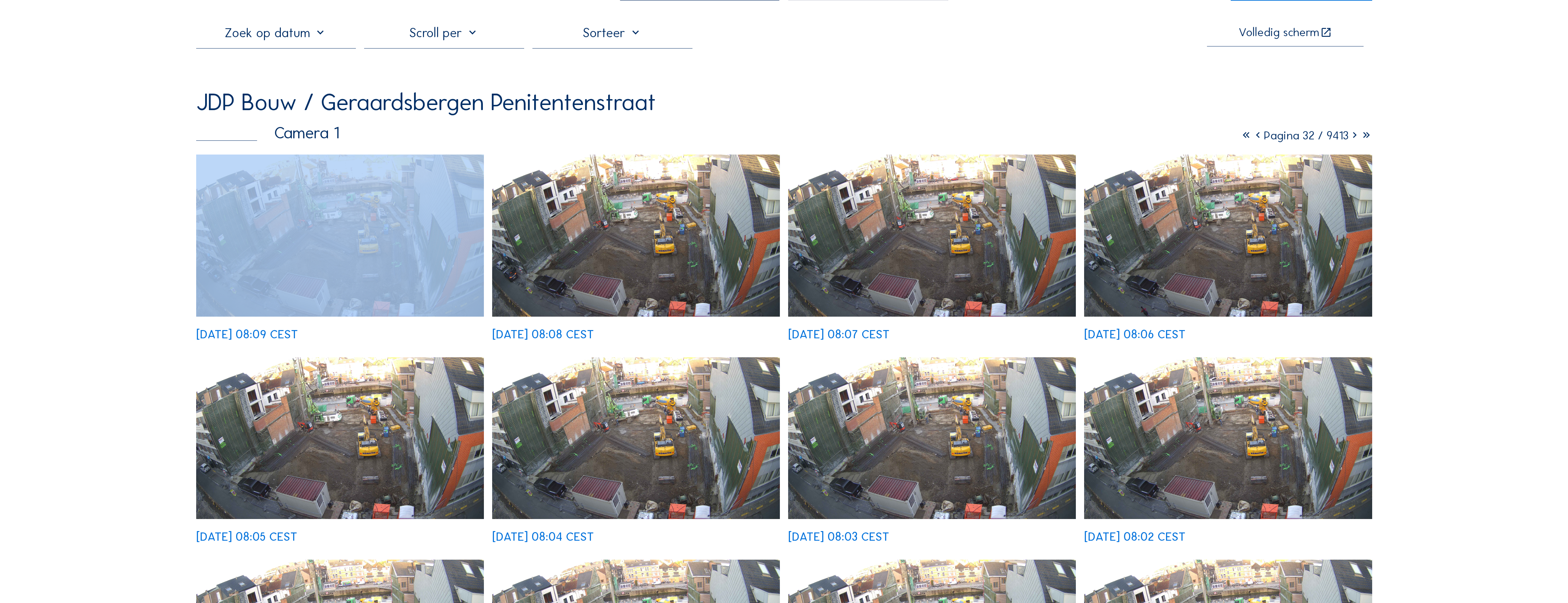
click at [695, 139] on icon at bounding box center [1354, 135] width 12 height 14
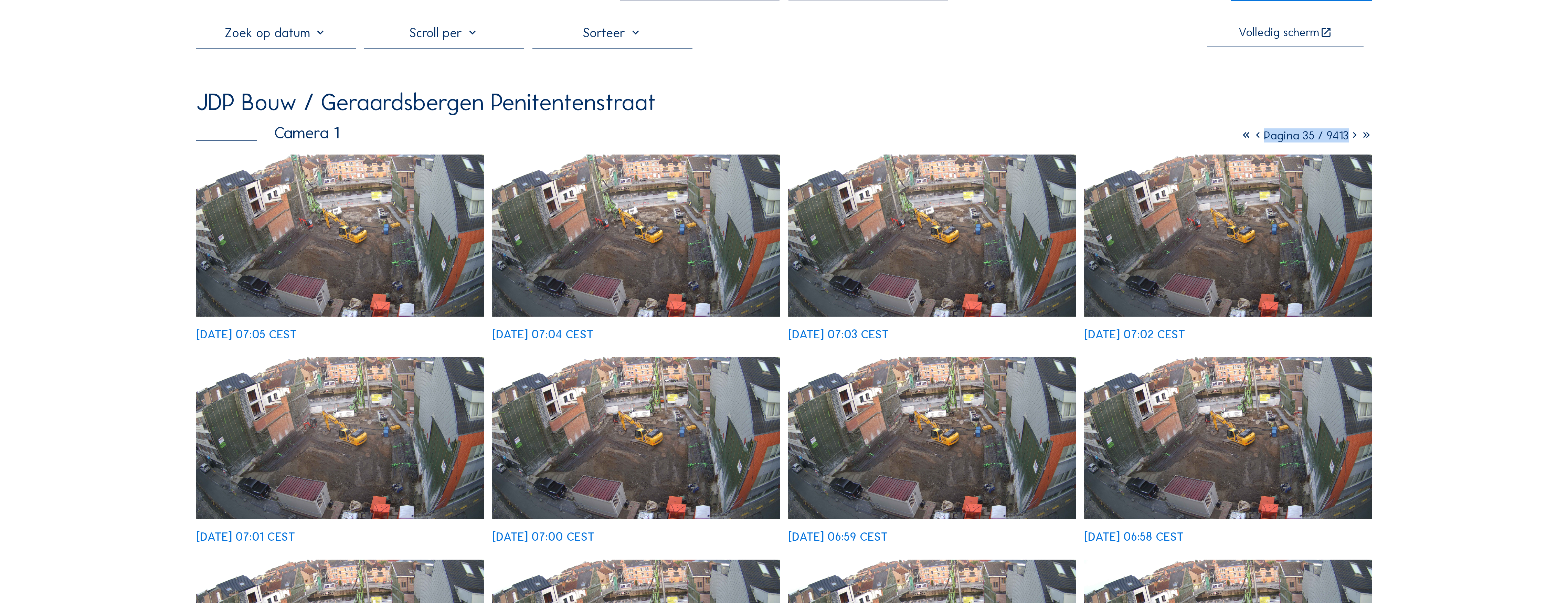
click at [695, 139] on icon at bounding box center [1354, 135] width 12 height 14
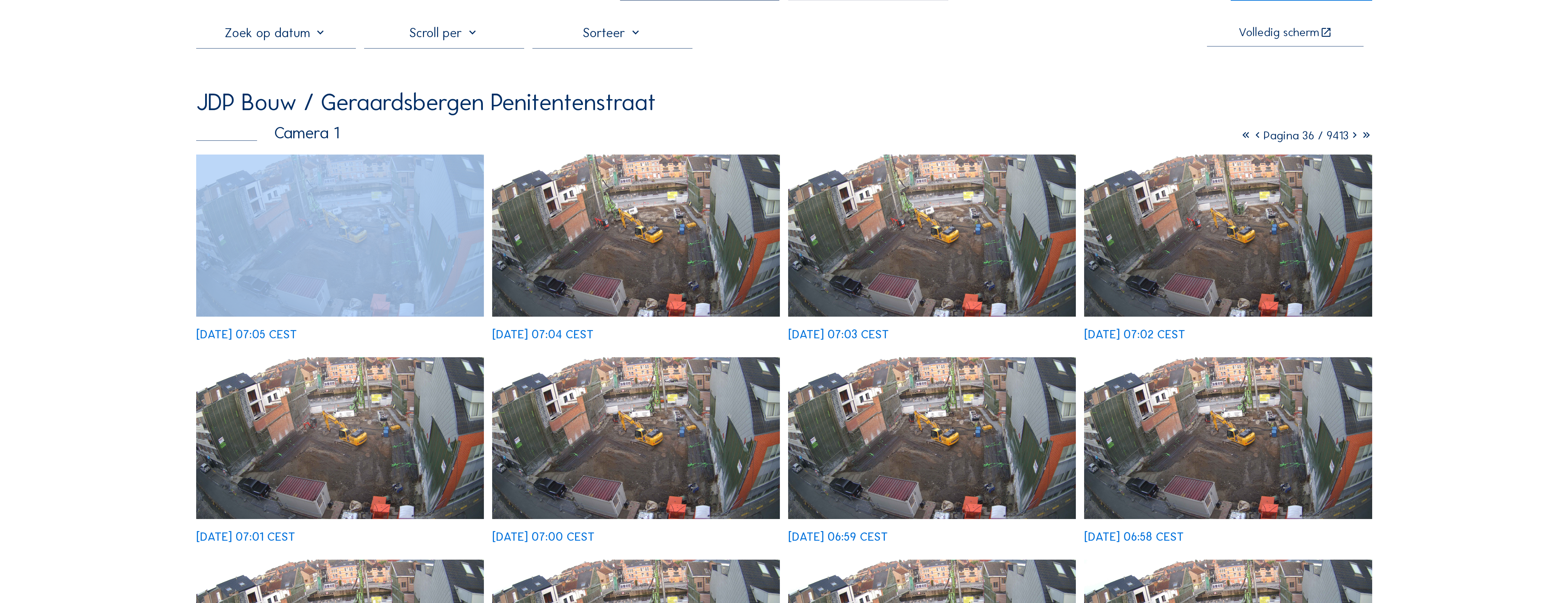
click at [695, 139] on icon at bounding box center [1354, 135] width 12 height 14
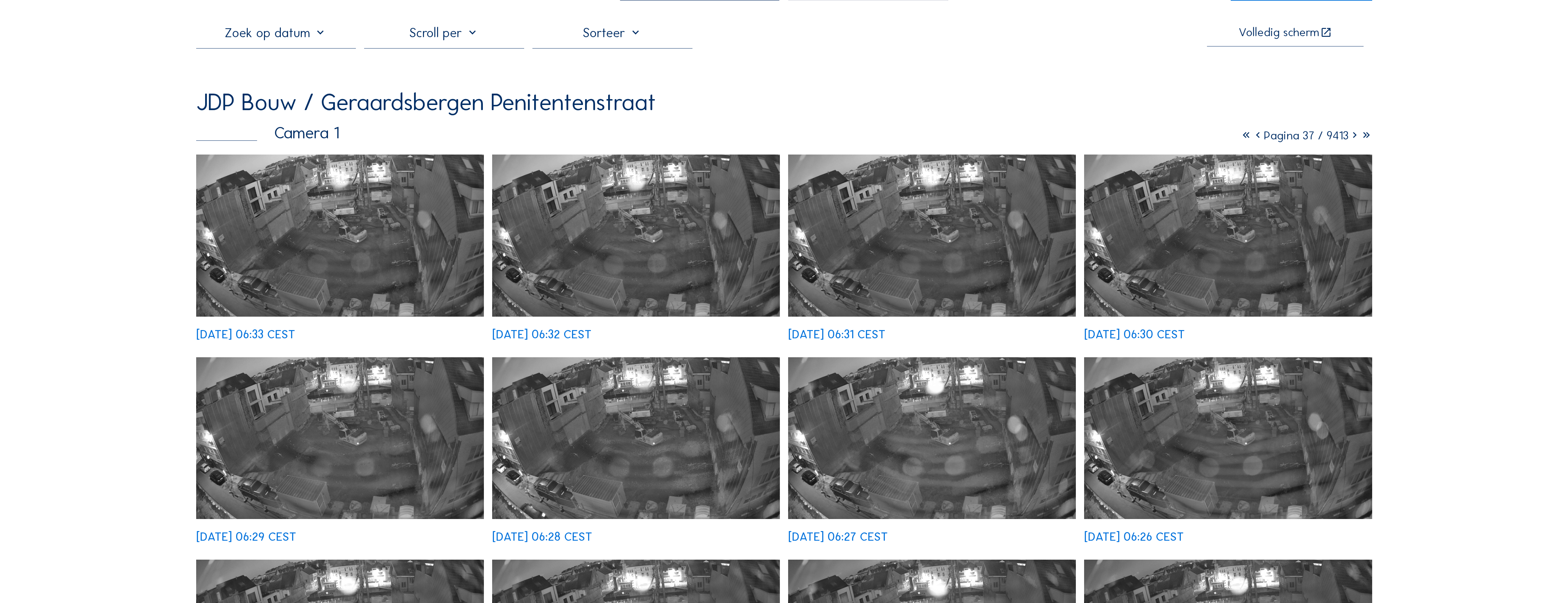
click at [695, 139] on icon at bounding box center [1354, 135] width 12 height 14
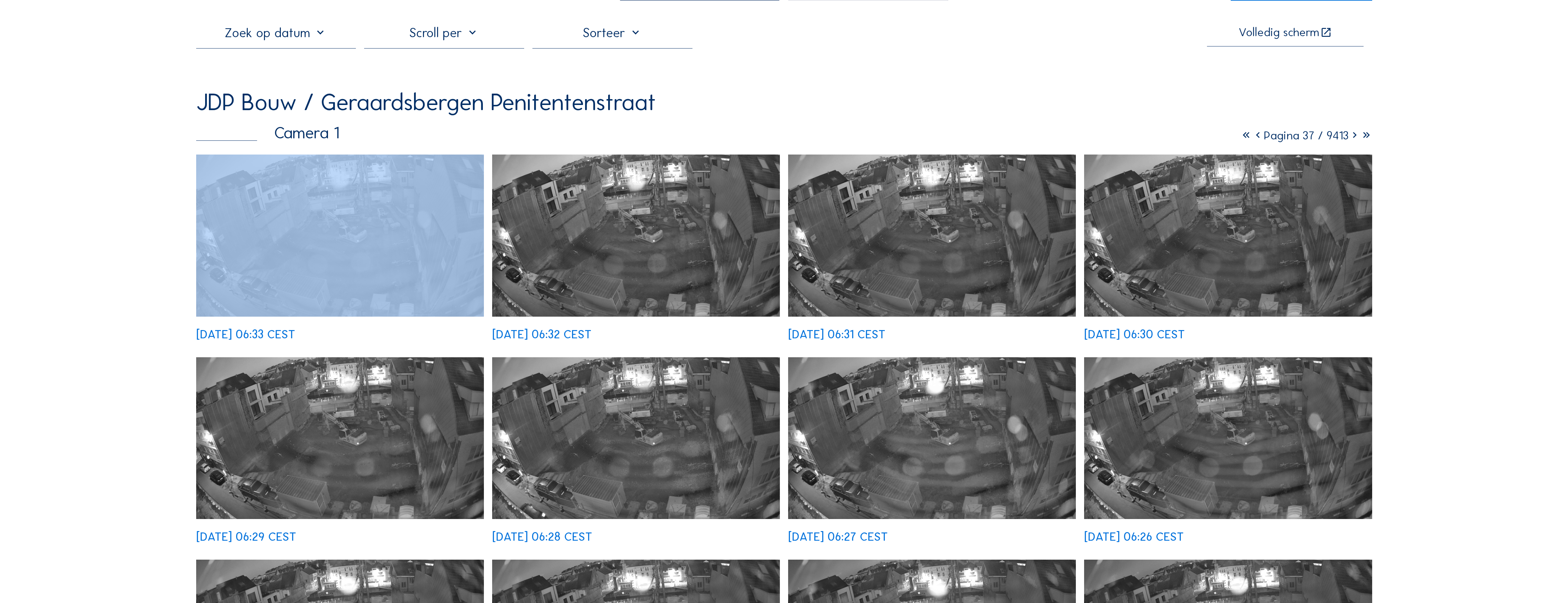
click at [695, 139] on icon at bounding box center [1354, 135] width 12 height 14
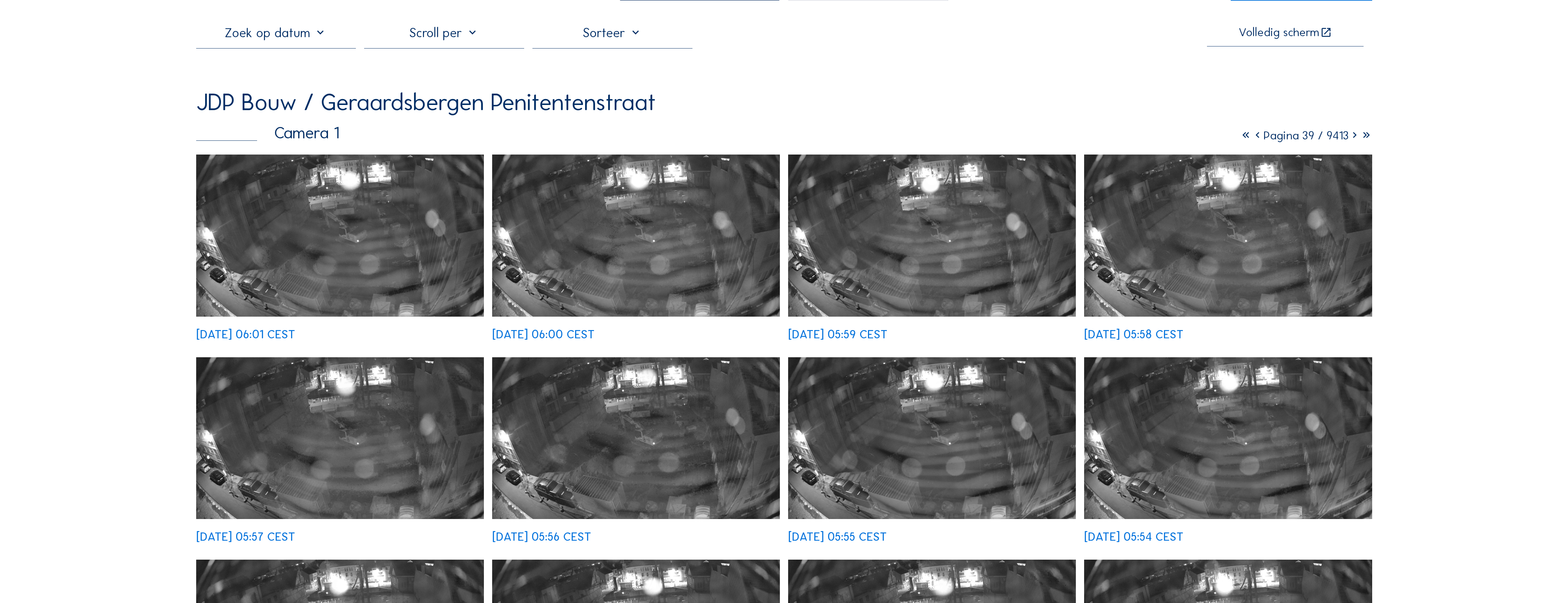
click at [695, 138] on icon at bounding box center [1354, 135] width 12 height 14
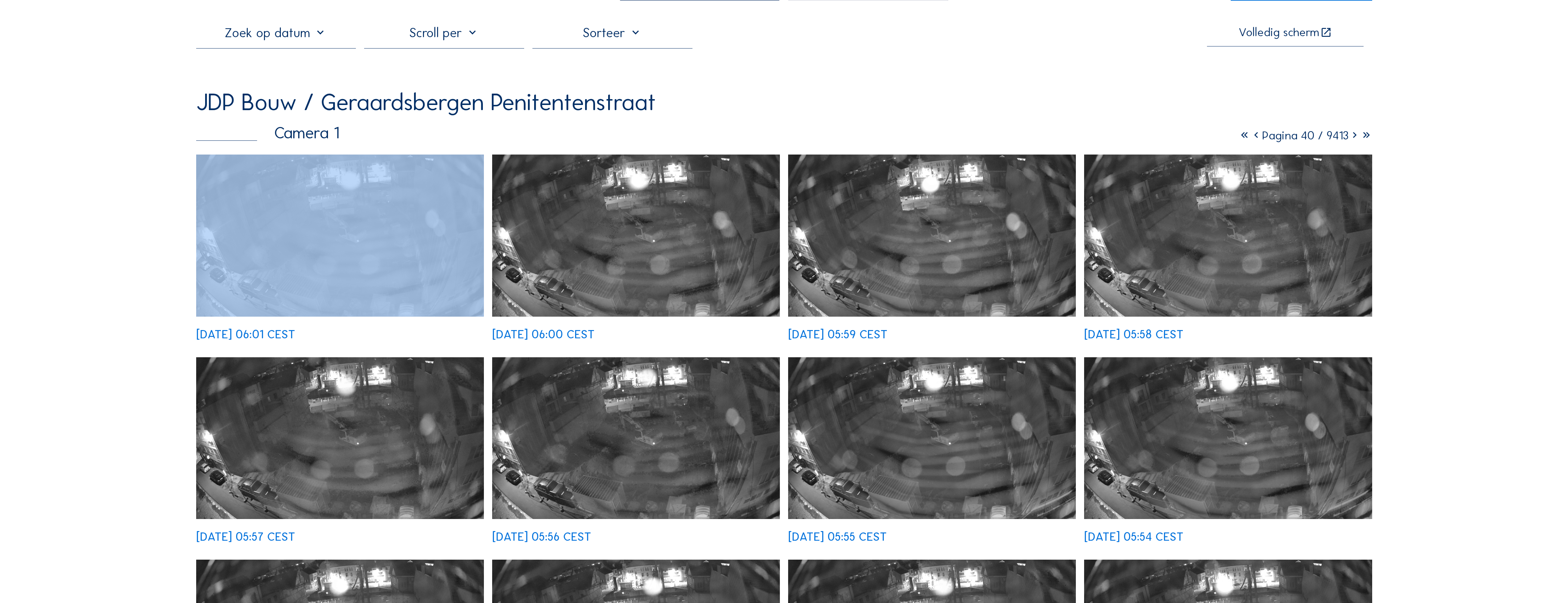
click at [695, 138] on icon at bounding box center [1354, 135] width 12 height 14
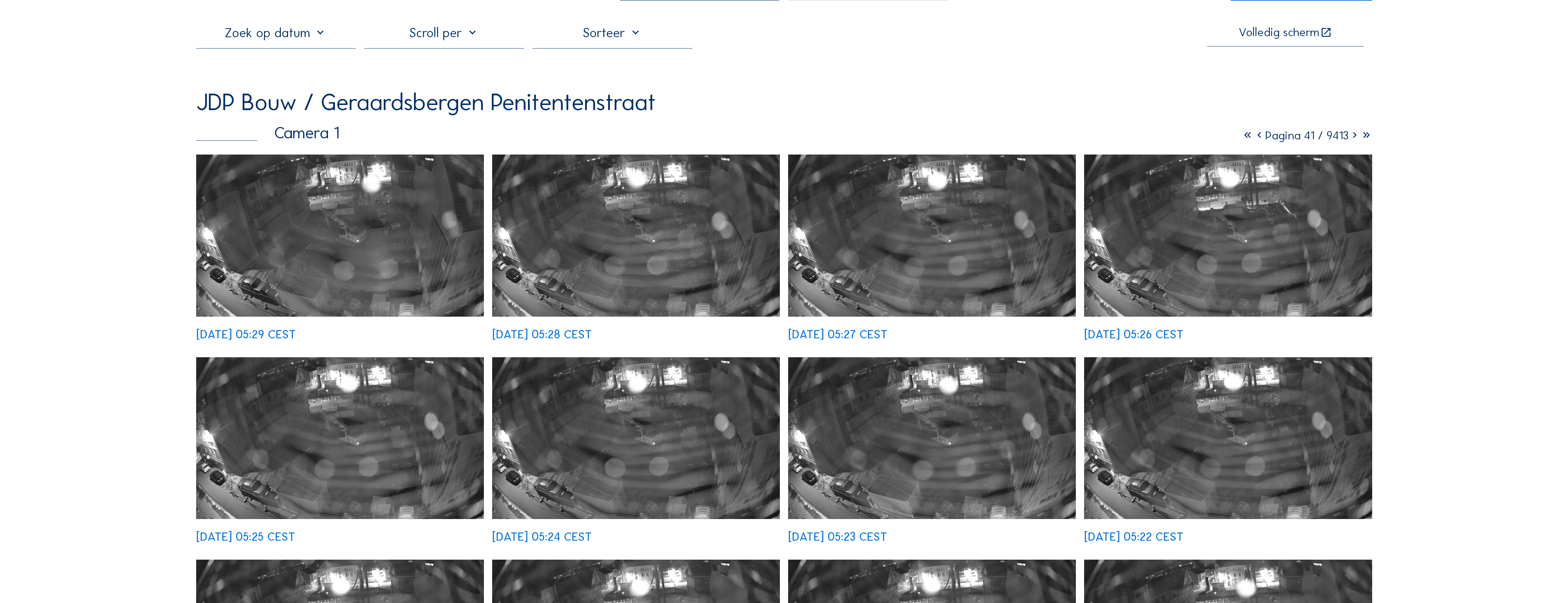
click at [695, 138] on icon at bounding box center [1354, 135] width 12 height 14
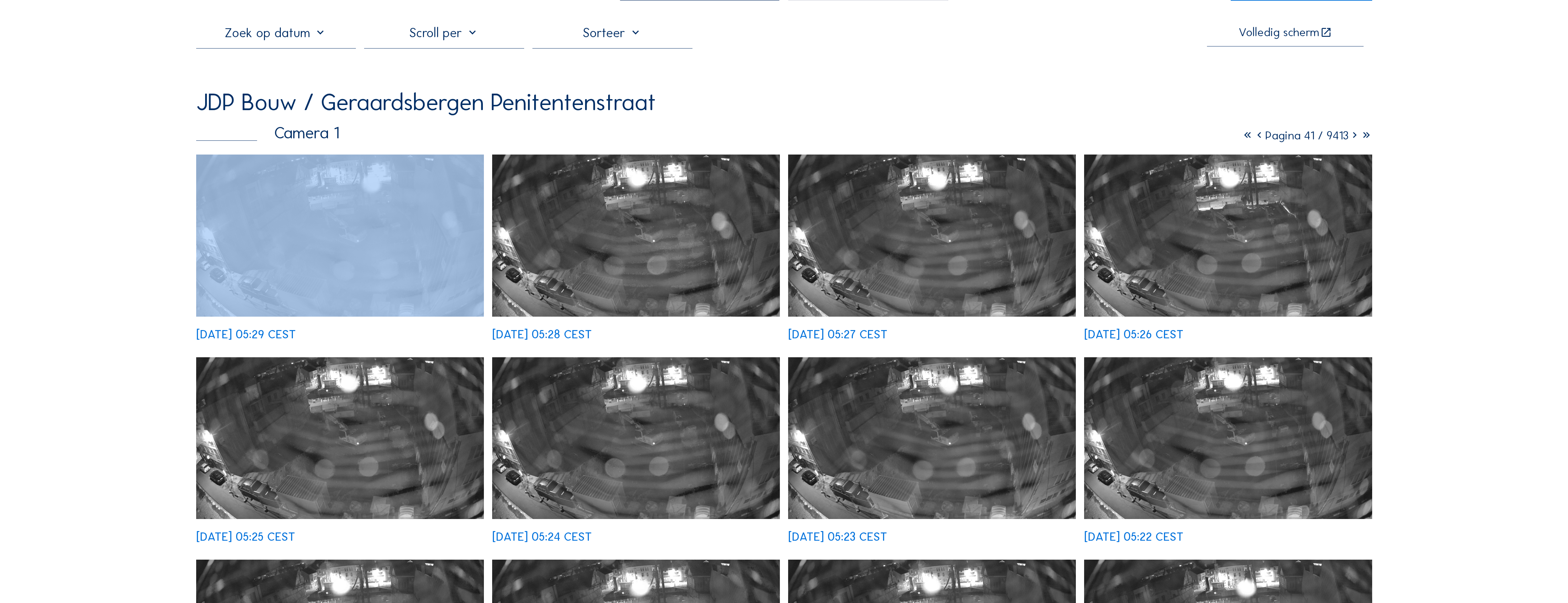
click at [695, 138] on icon at bounding box center [1354, 135] width 12 height 14
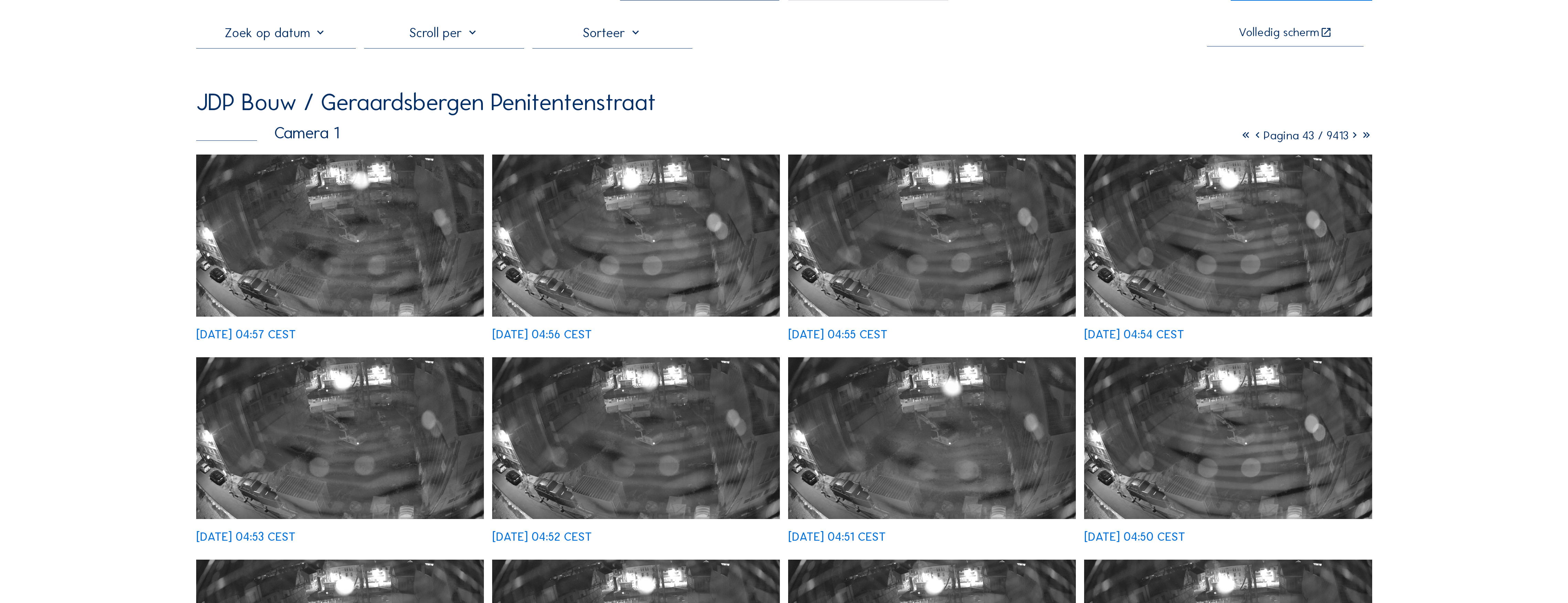
click at [695, 138] on icon at bounding box center [1354, 135] width 12 height 14
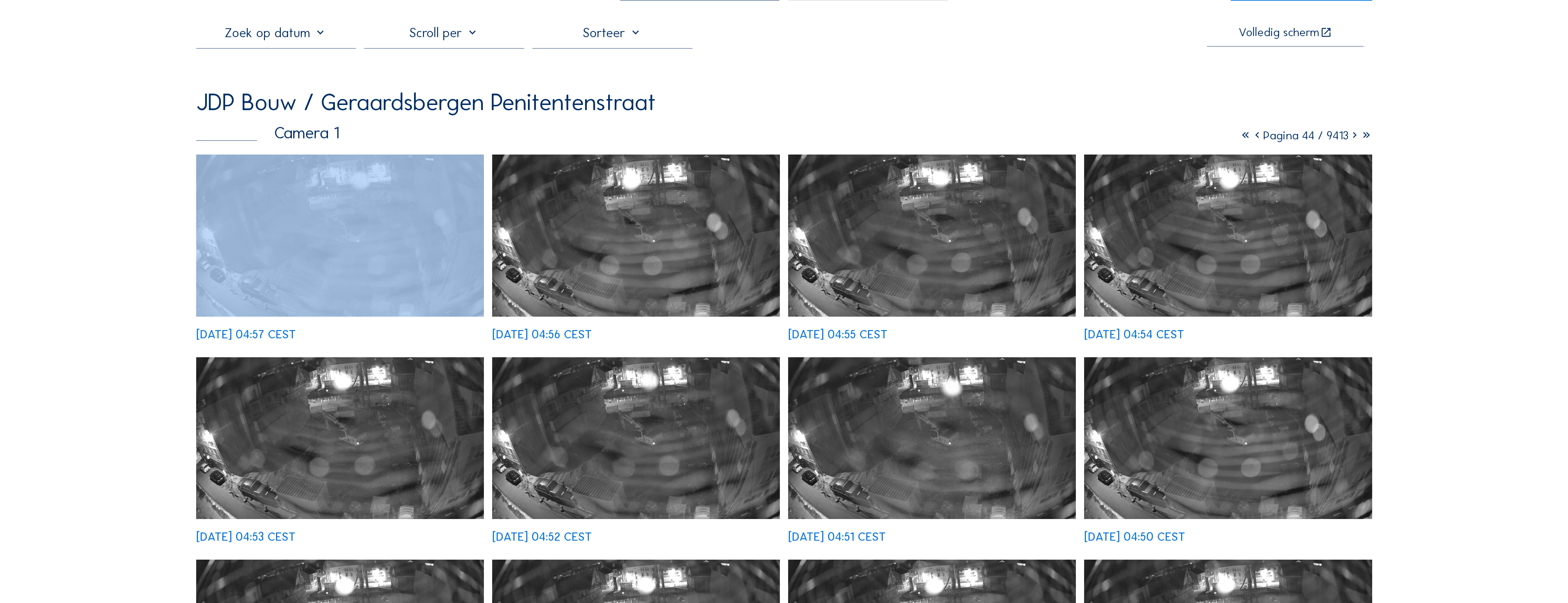
click at [695, 138] on icon at bounding box center [1354, 135] width 12 height 14
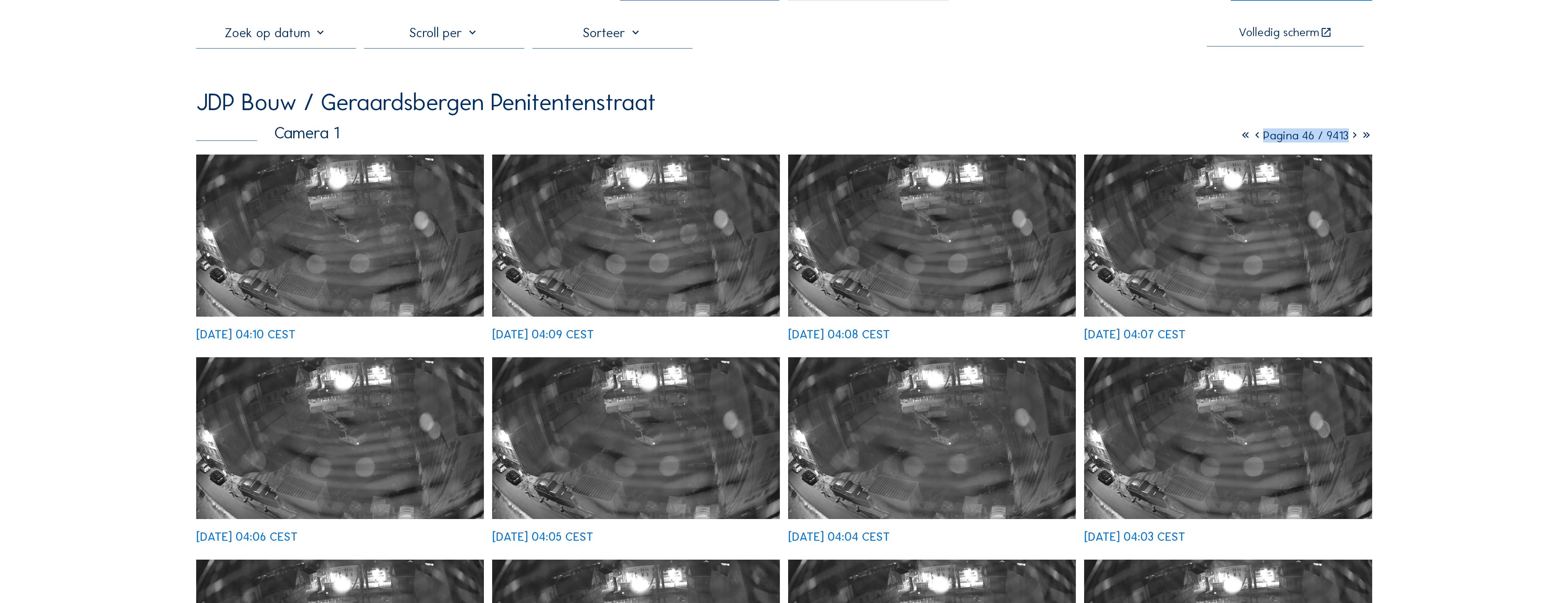
click at [695, 137] on icon at bounding box center [1354, 135] width 12 height 14
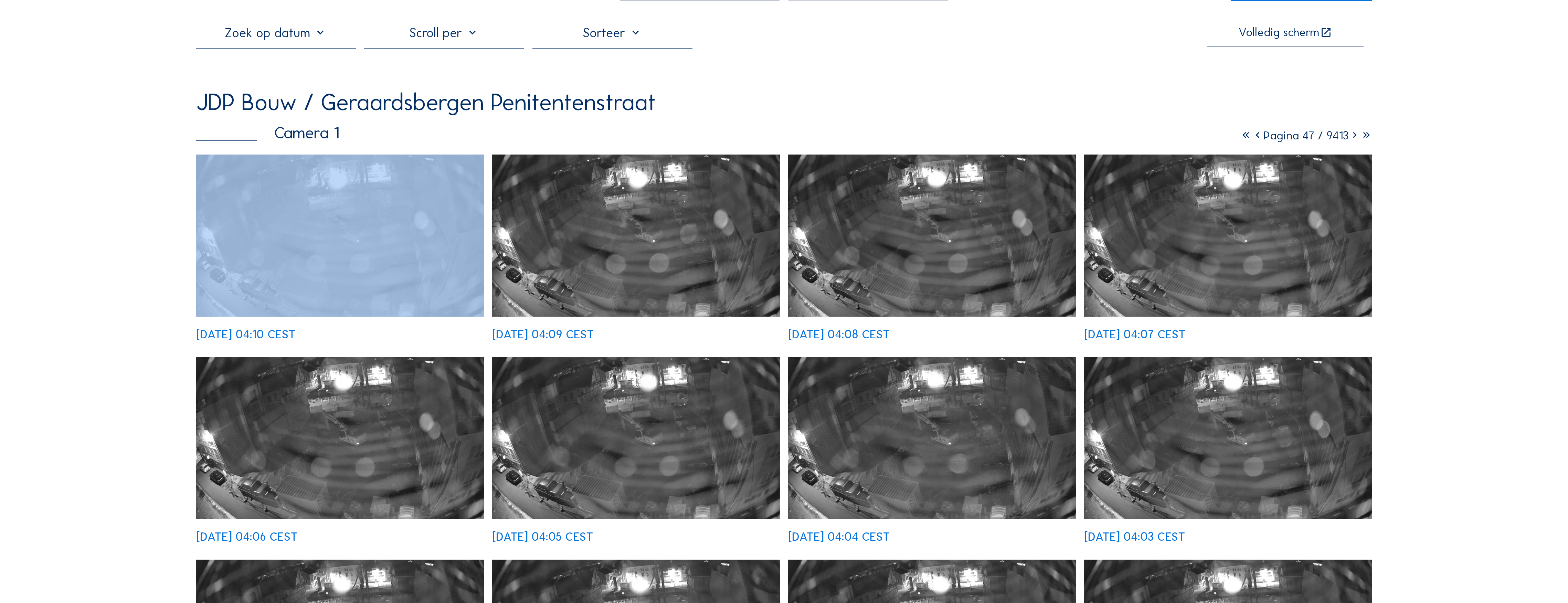
click at [695, 137] on icon at bounding box center [1354, 135] width 12 height 14
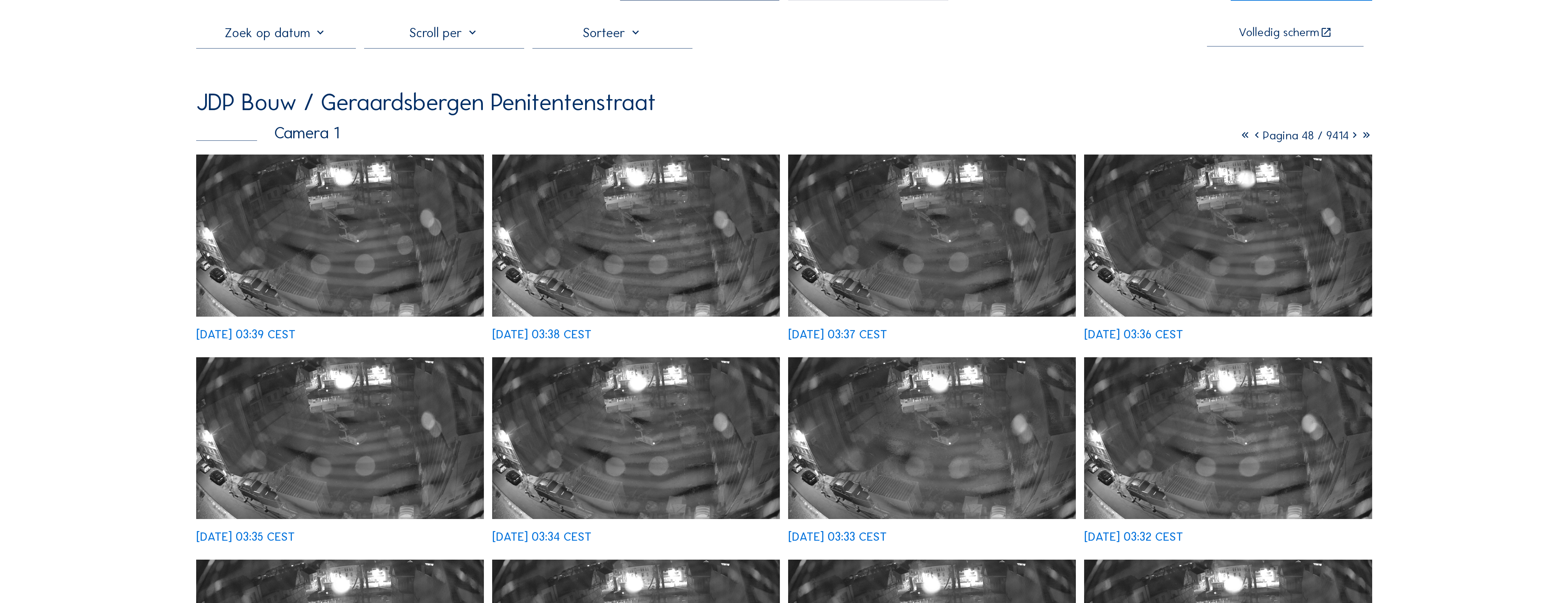
click at [695, 138] on icon at bounding box center [1354, 135] width 12 height 14
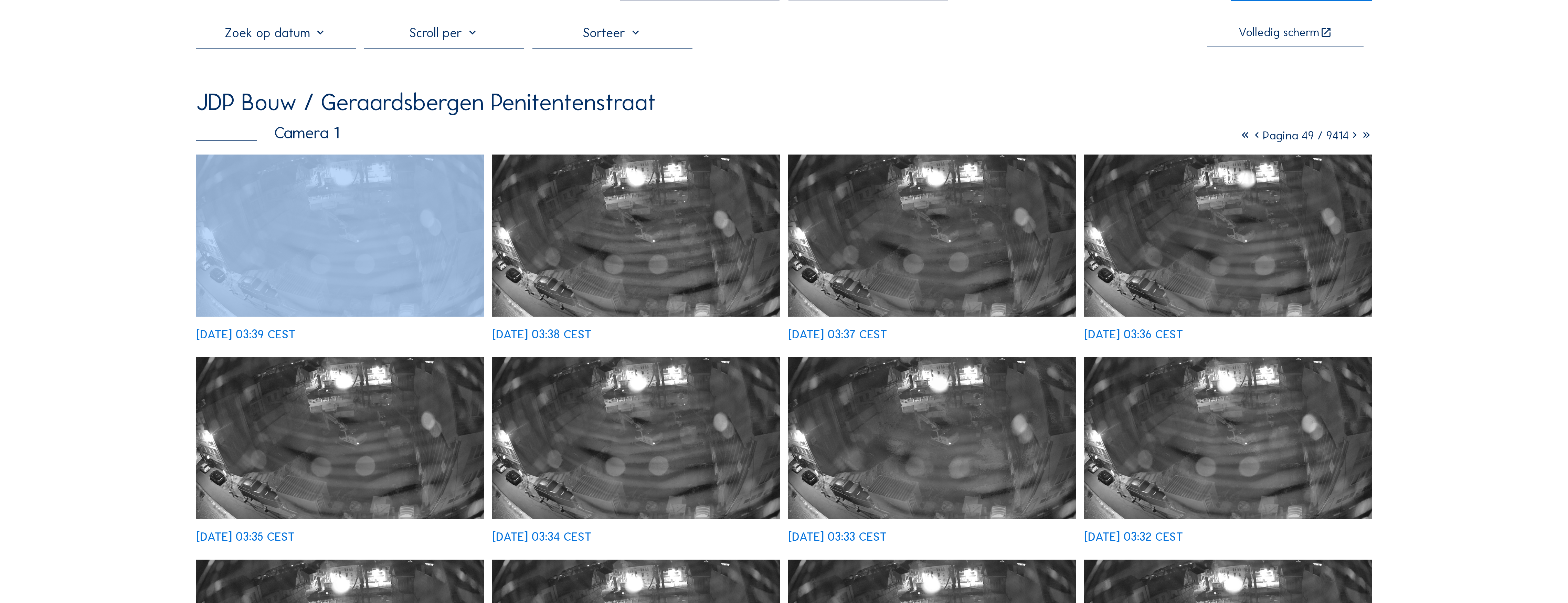
click at [695, 138] on icon at bounding box center [1354, 135] width 12 height 14
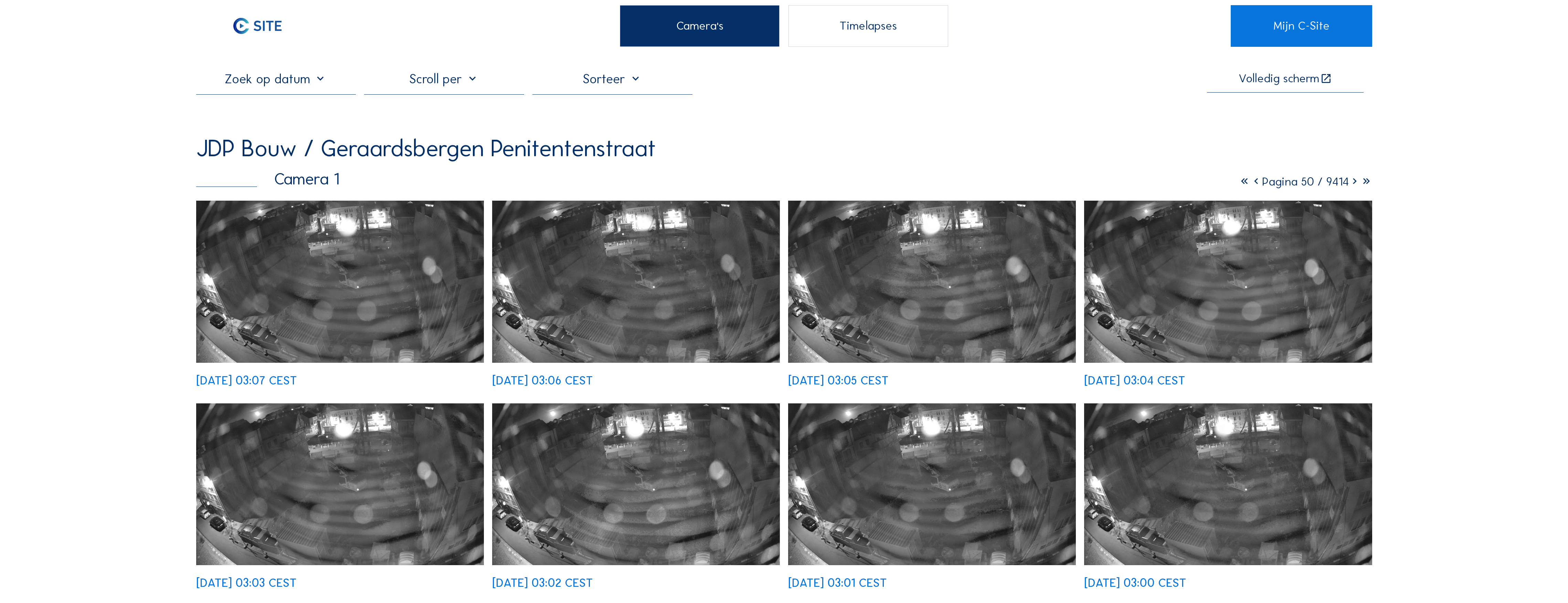
scroll to position [0, 0]
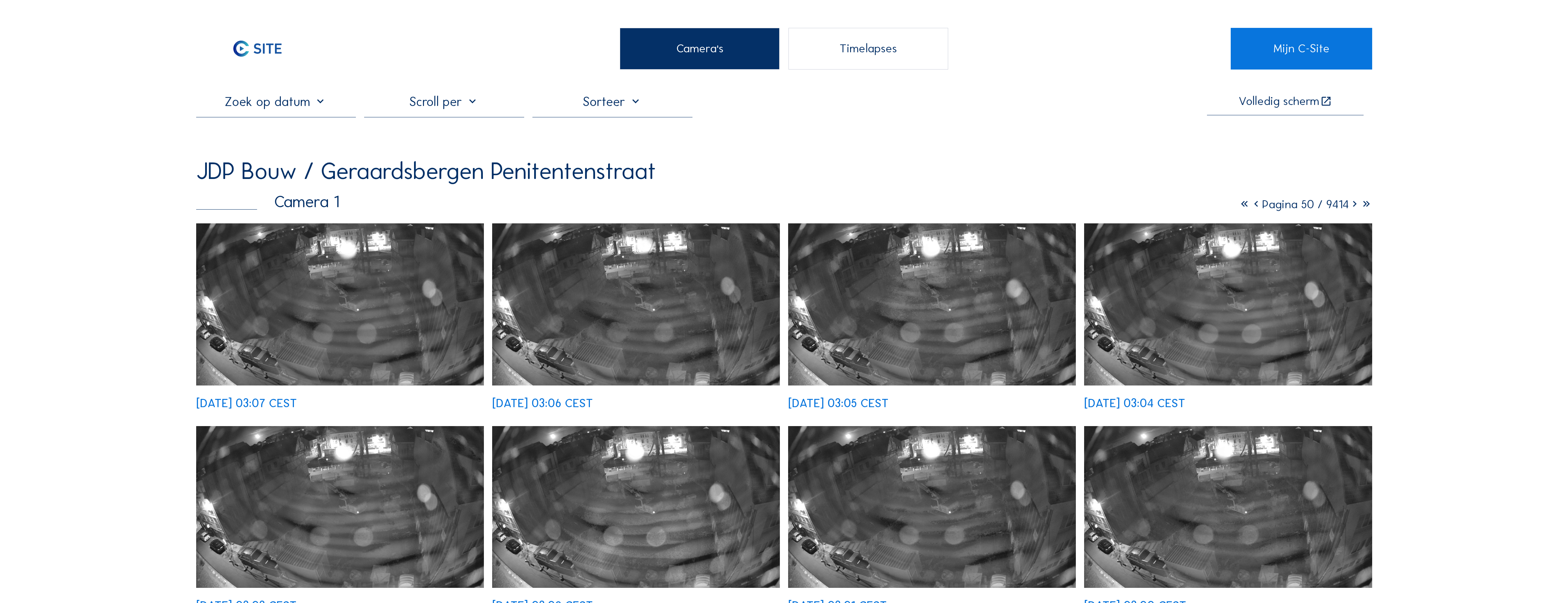
click at [695, 204] on icon at bounding box center [1256, 204] width 12 height 14
click at [695, 204] on icon at bounding box center [1256, 204] width 12 height 14
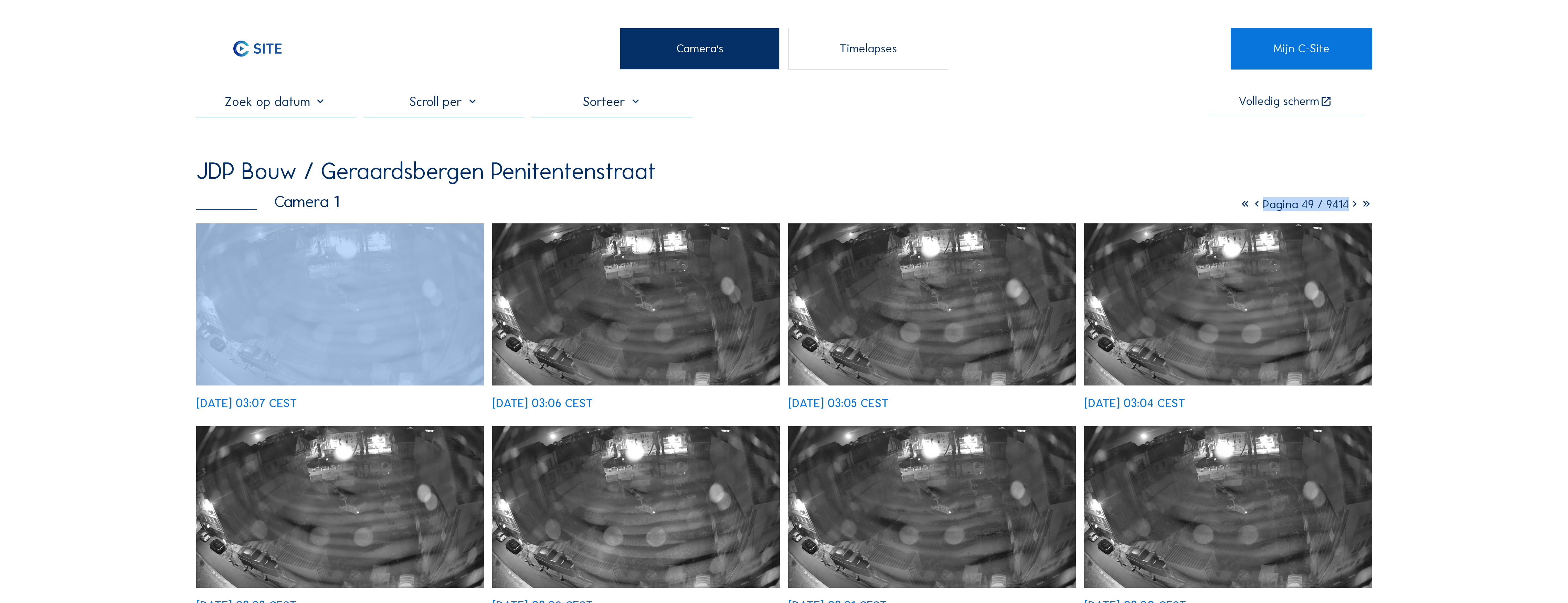
click at [695, 204] on icon at bounding box center [1256, 204] width 12 height 14
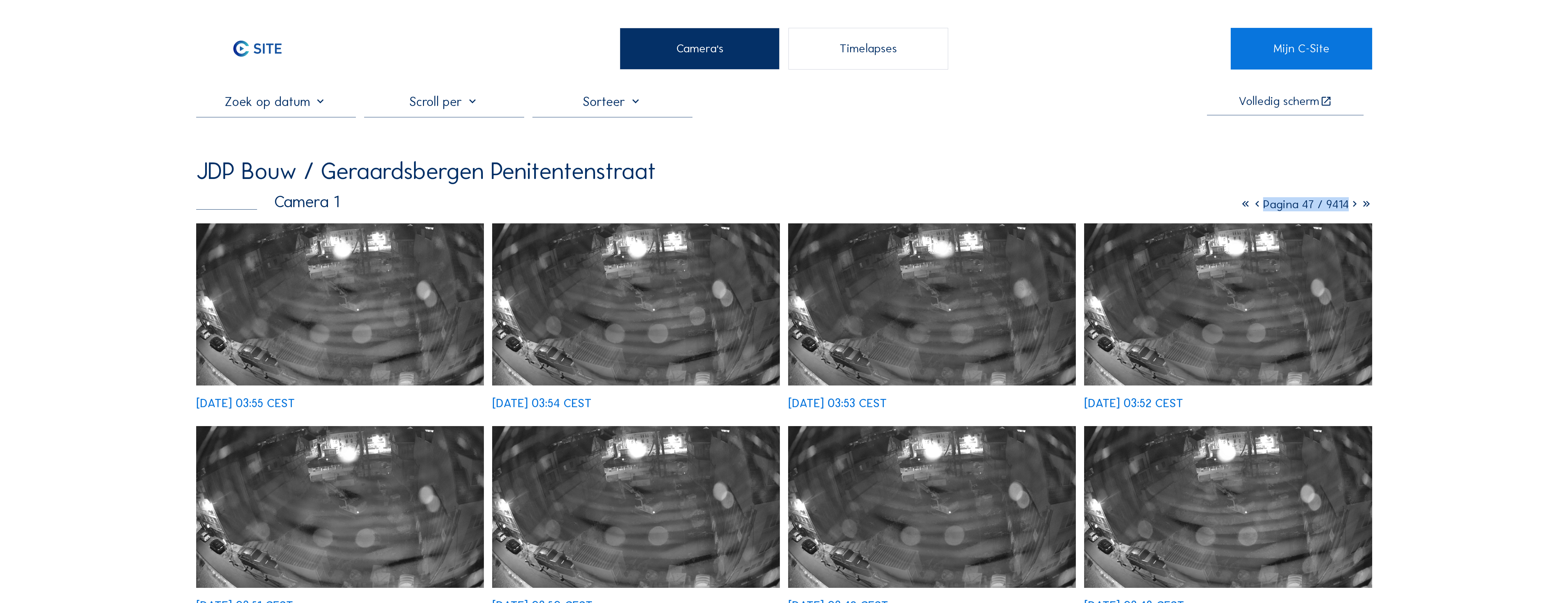
click at [695, 208] on icon at bounding box center [1257, 204] width 12 height 14
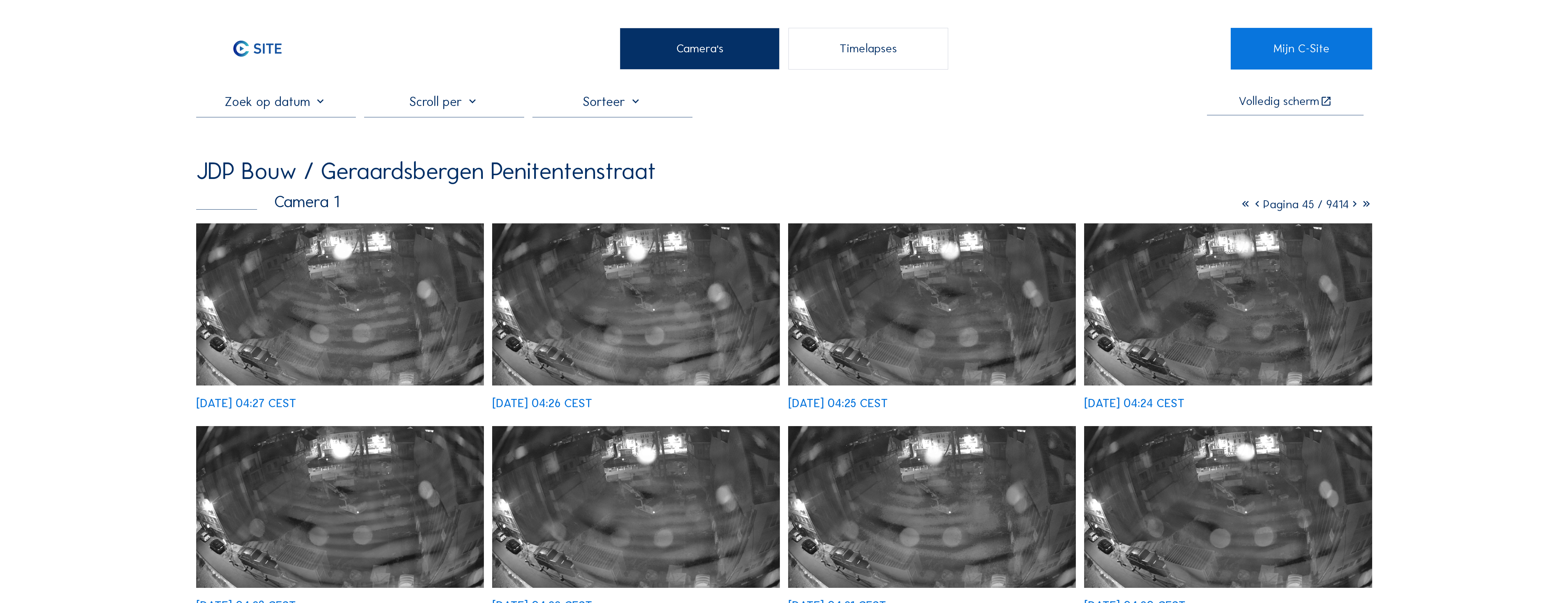
click at [695, 209] on icon at bounding box center [1257, 204] width 12 height 14
click at [695, 209] on icon at bounding box center [1256, 204] width 12 height 14
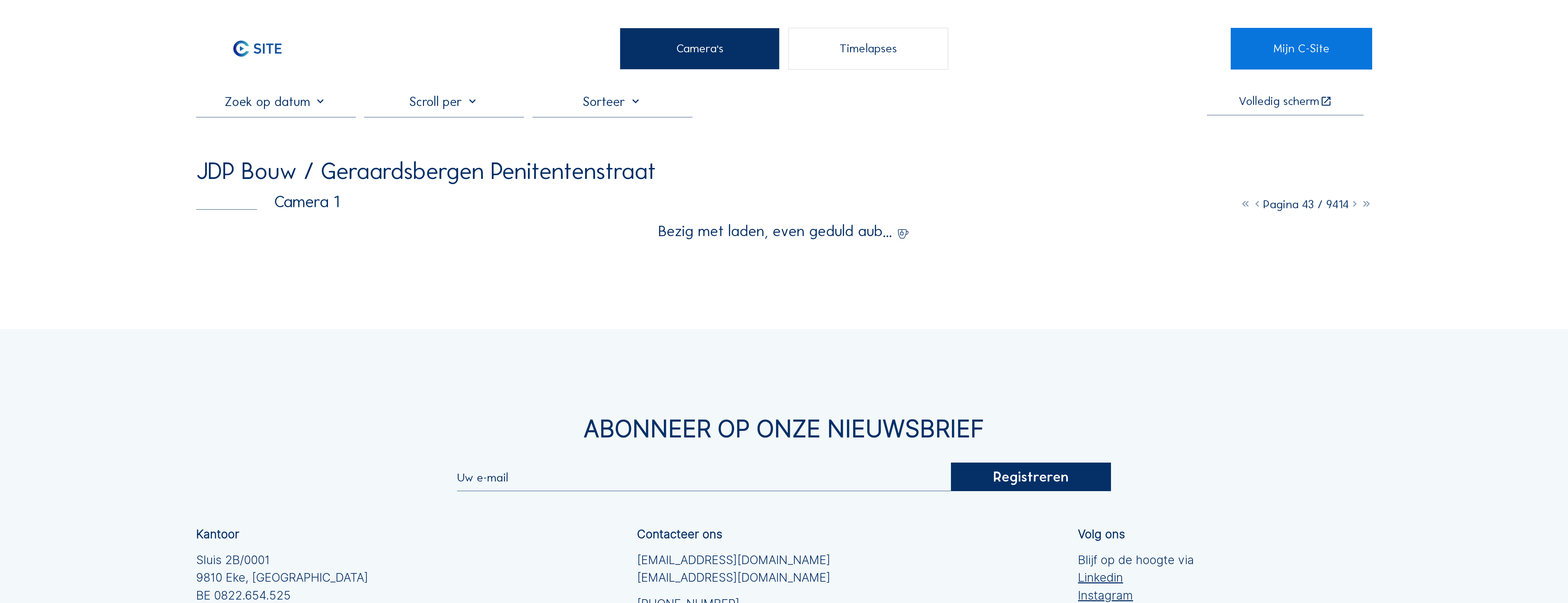
click at [695, 209] on icon at bounding box center [1257, 204] width 12 height 14
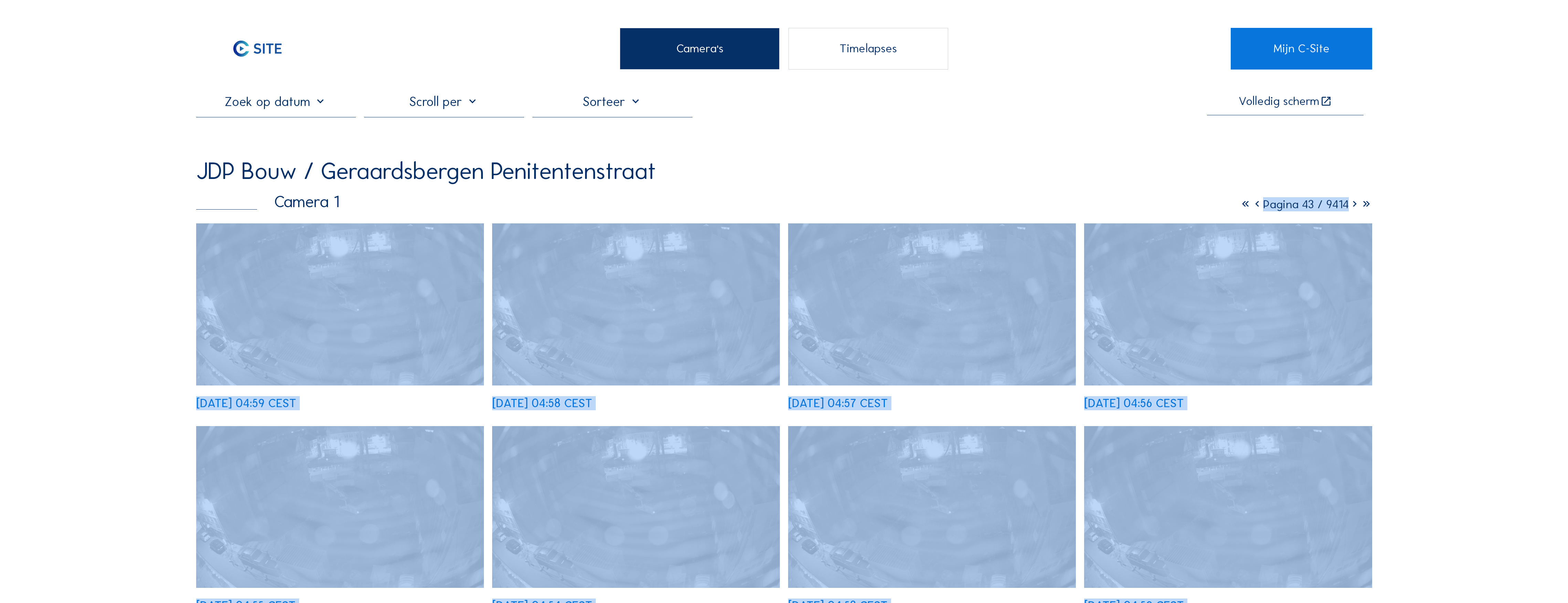
click at [695, 208] on icon at bounding box center [1257, 204] width 12 height 14
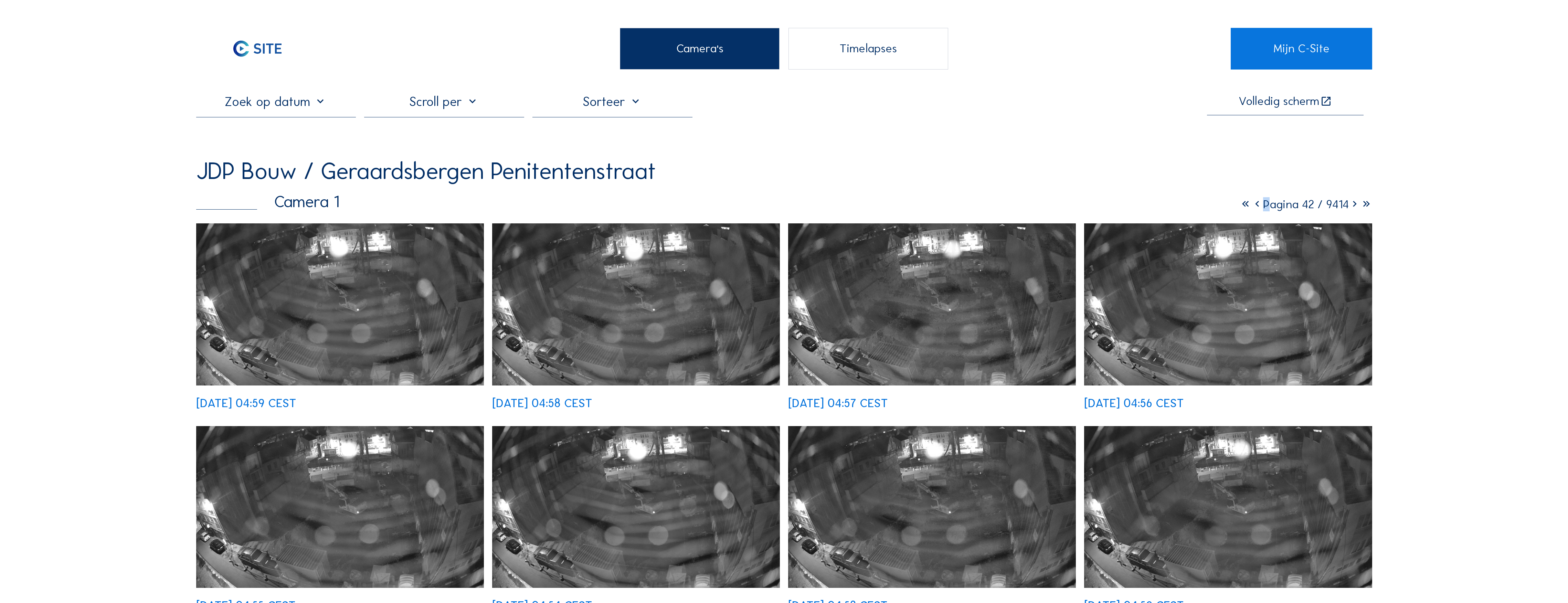
click at [695, 208] on icon at bounding box center [1257, 204] width 12 height 14
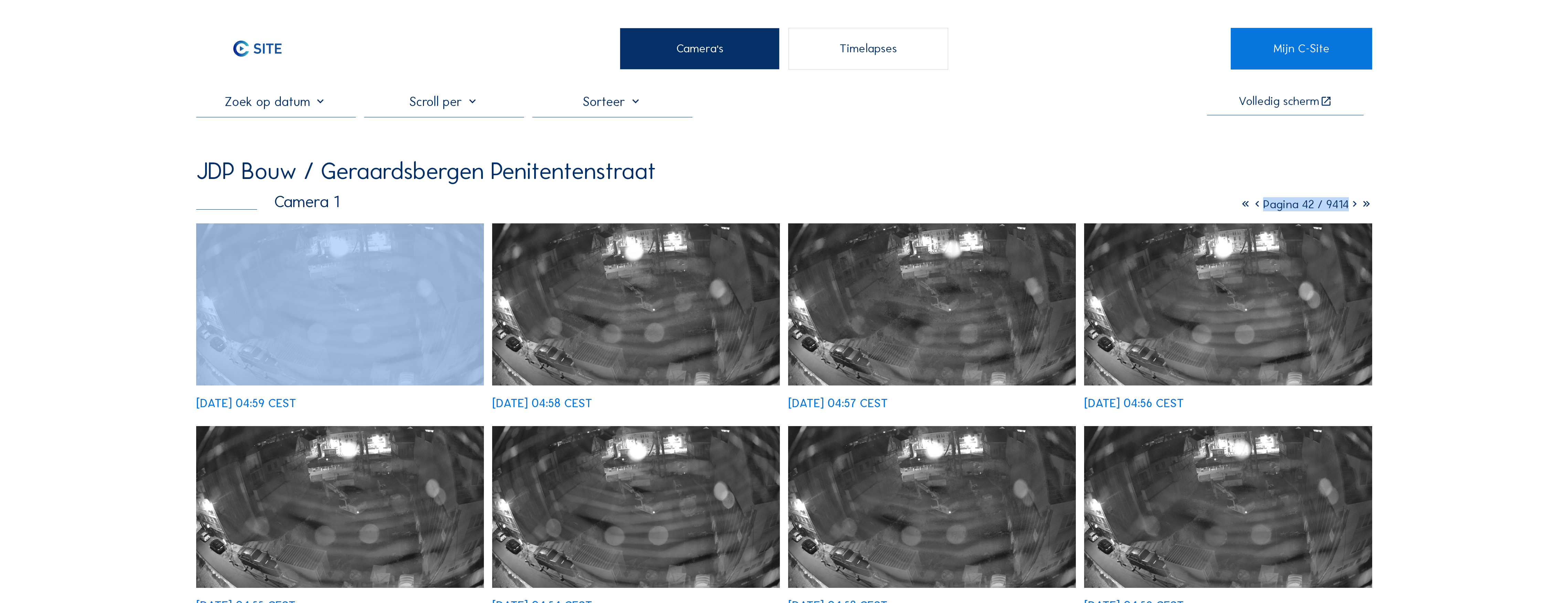
click at [695, 208] on icon at bounding box center [1257, 204] width 12 height 14
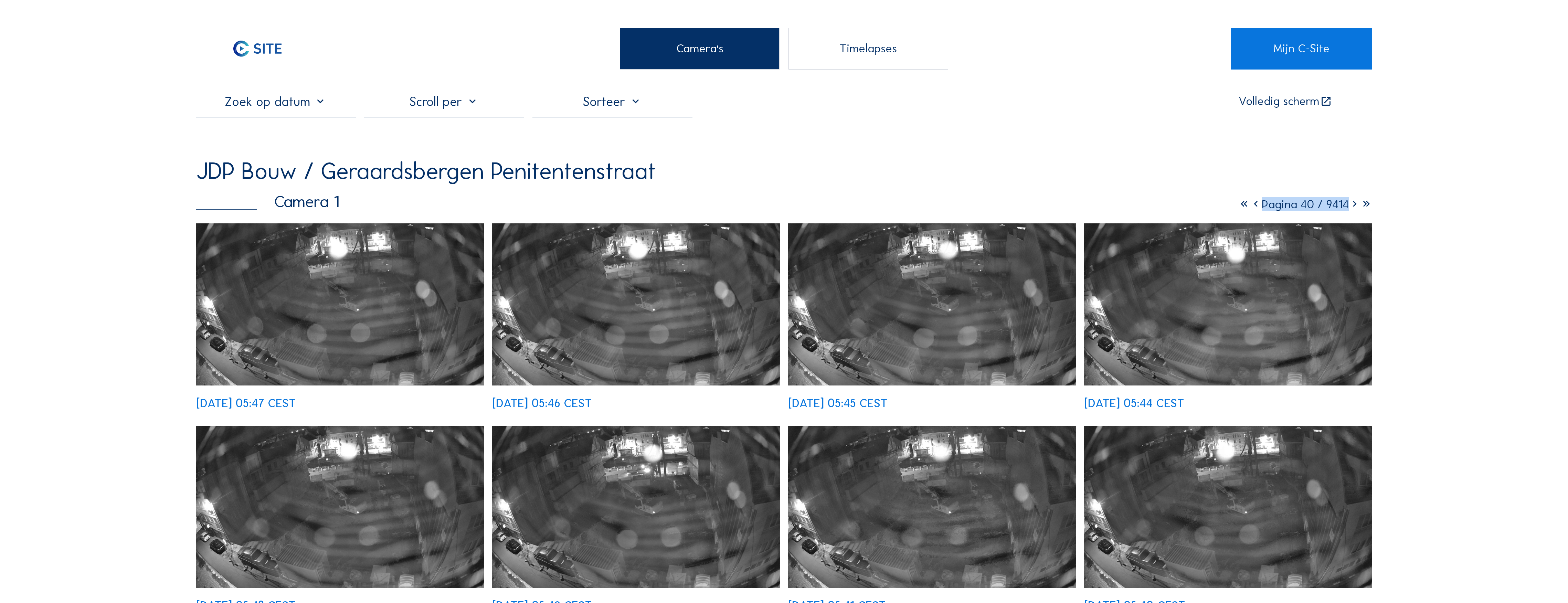
click at [695, 210] on icon at bounding box center [1256, 204] width 12 height 14
click at [695, 210] on icon at bounding box center [1257, 204] width 12 height 14
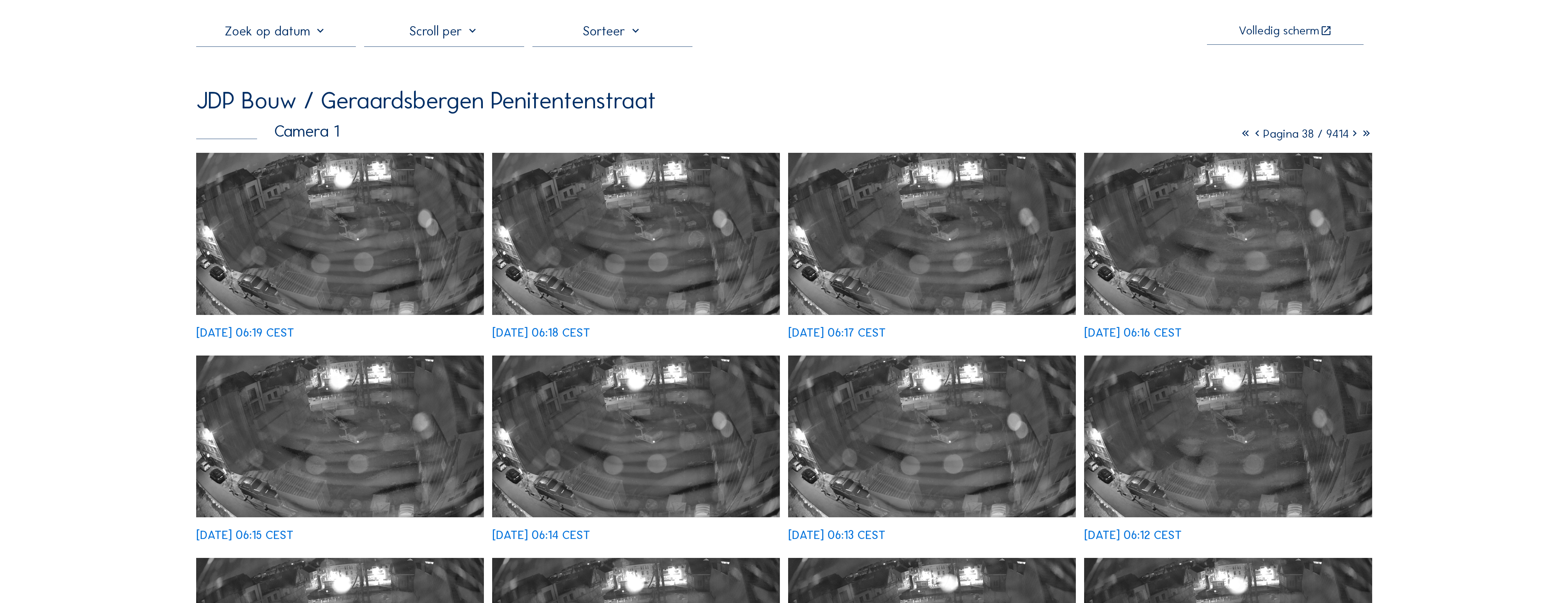
scroll to position [46, 0]
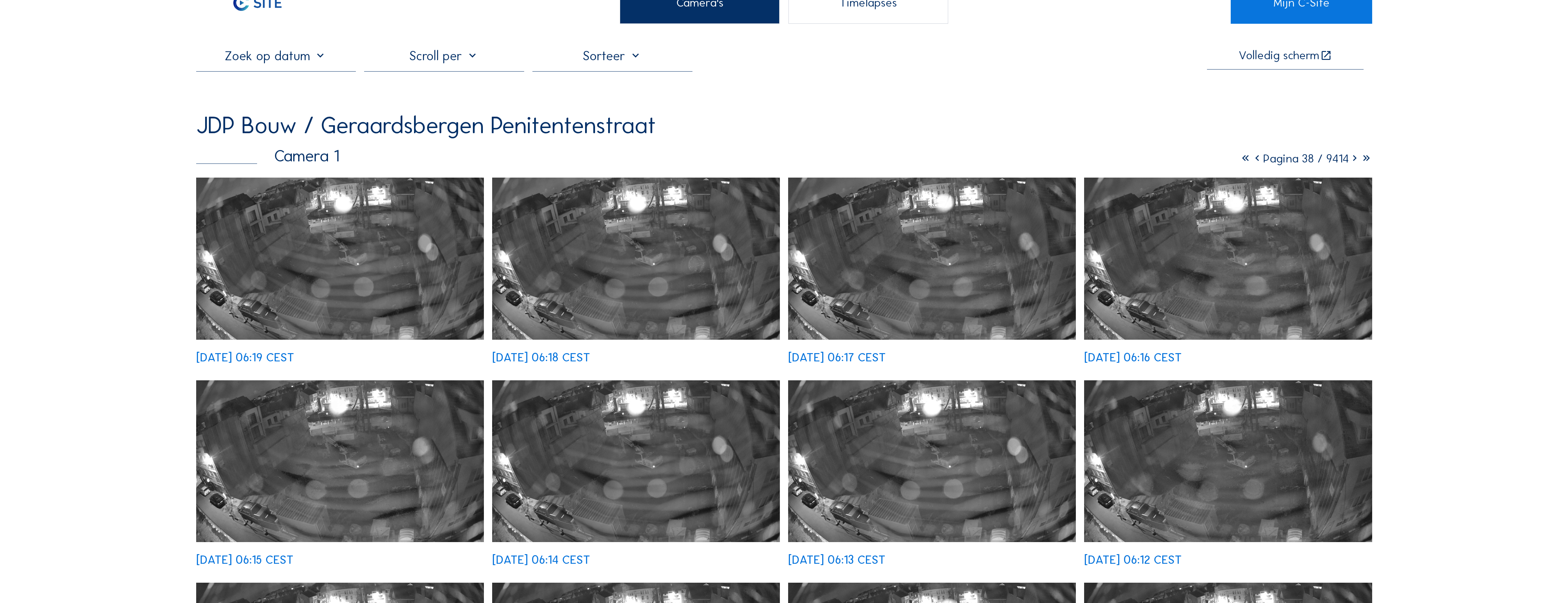
click at [695, 161] on icon at bounding box center [1257, 158] width 12 height 14
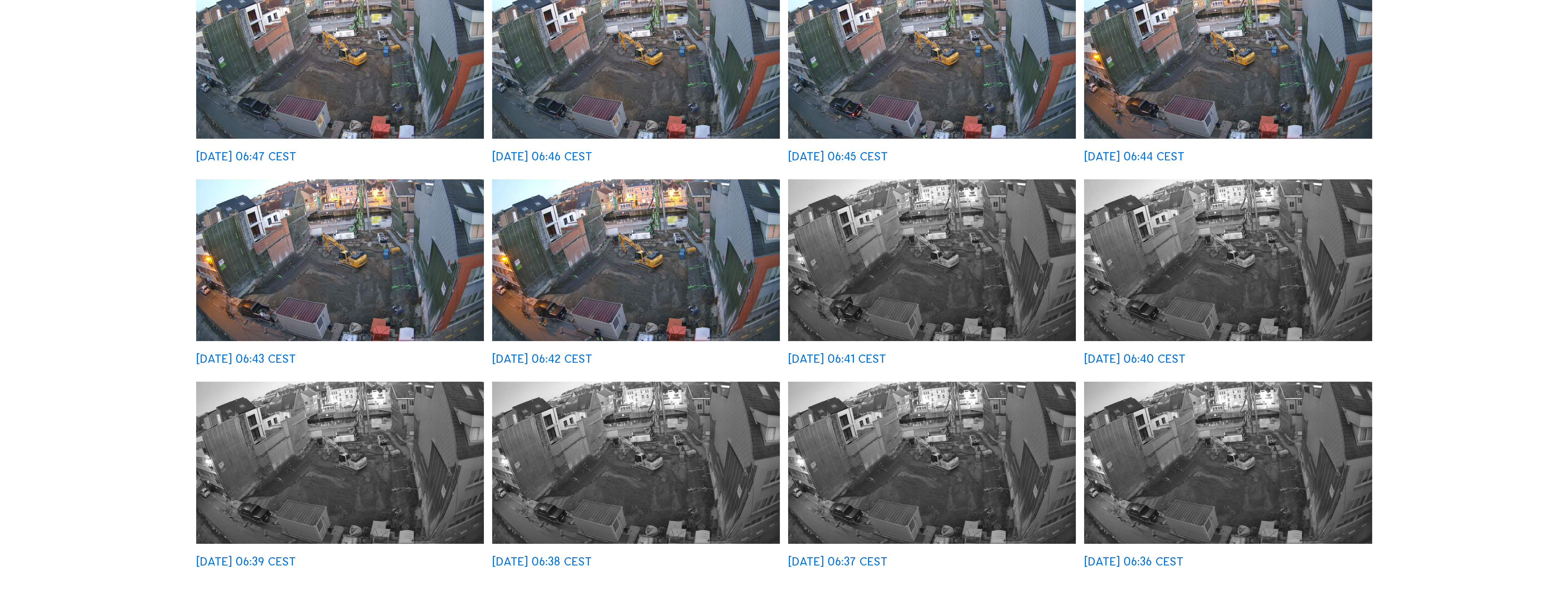
scroll to position [459, 0]
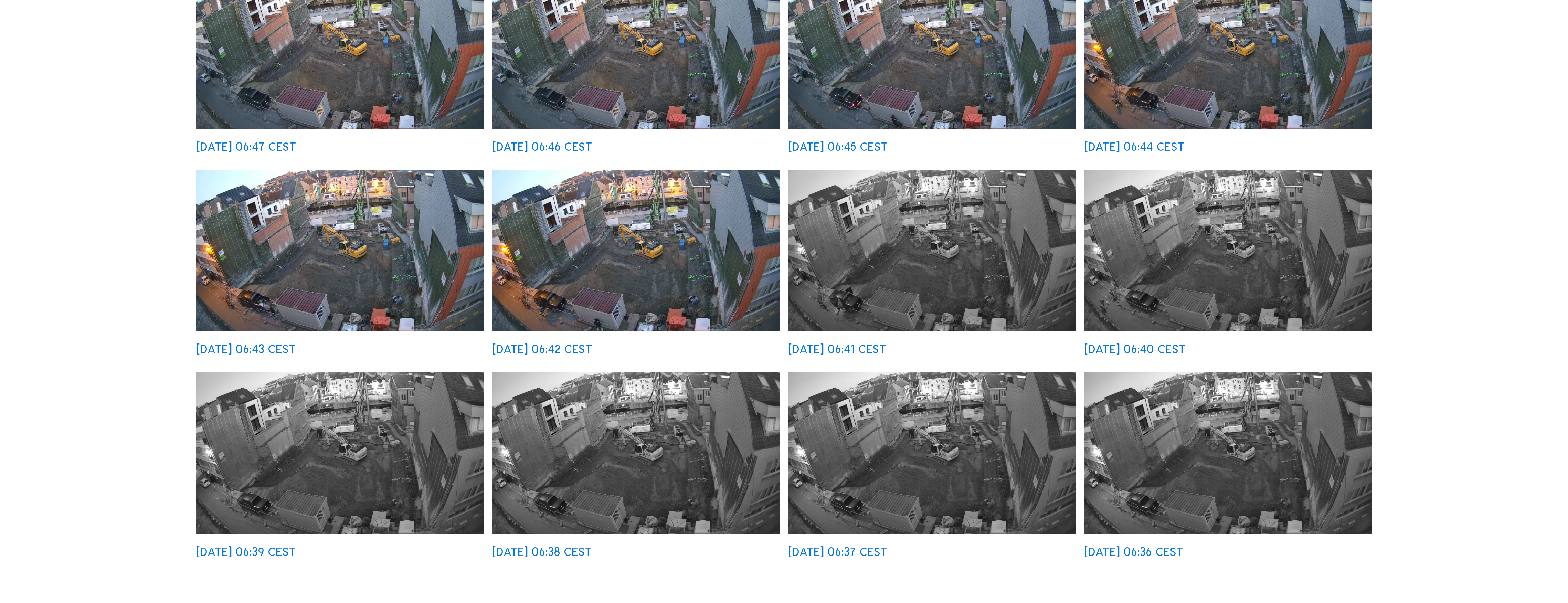
click at [695, 345] on div "[DATE] 06:40 CEST" at bounding box center [1135, 349] width 101 height 12
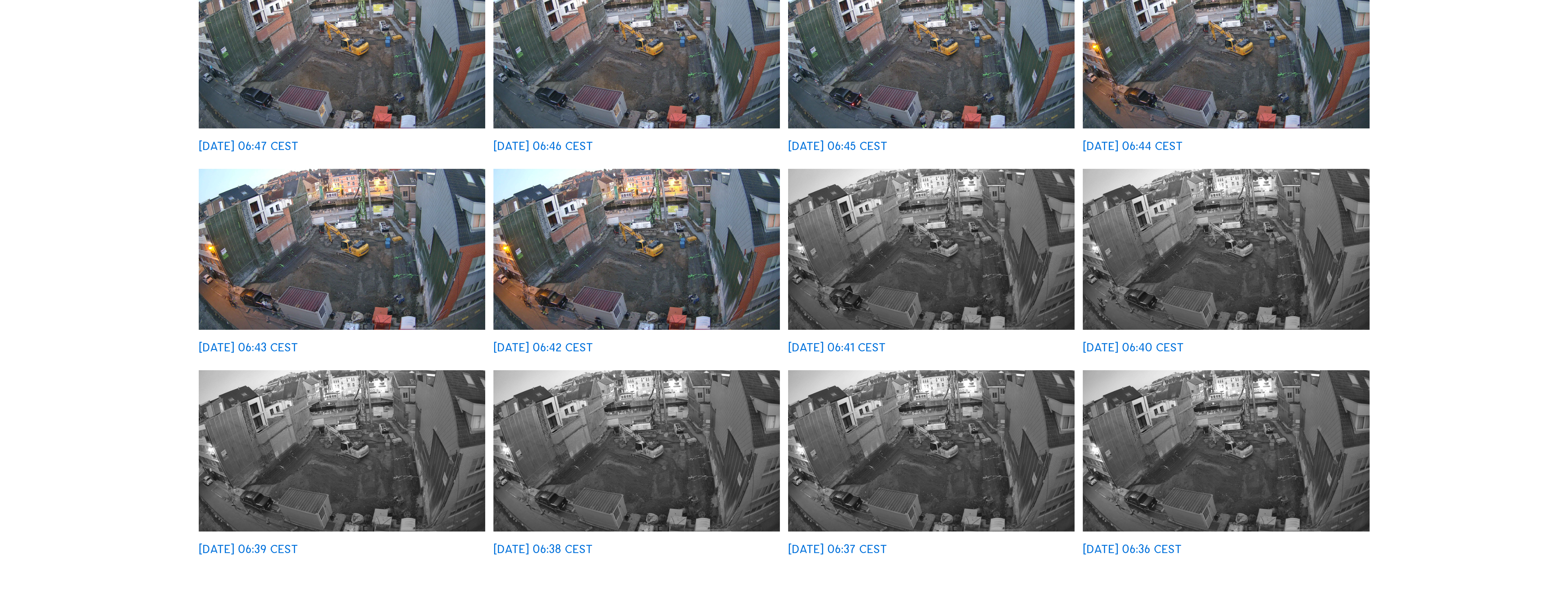
scroll to position [458, 0]
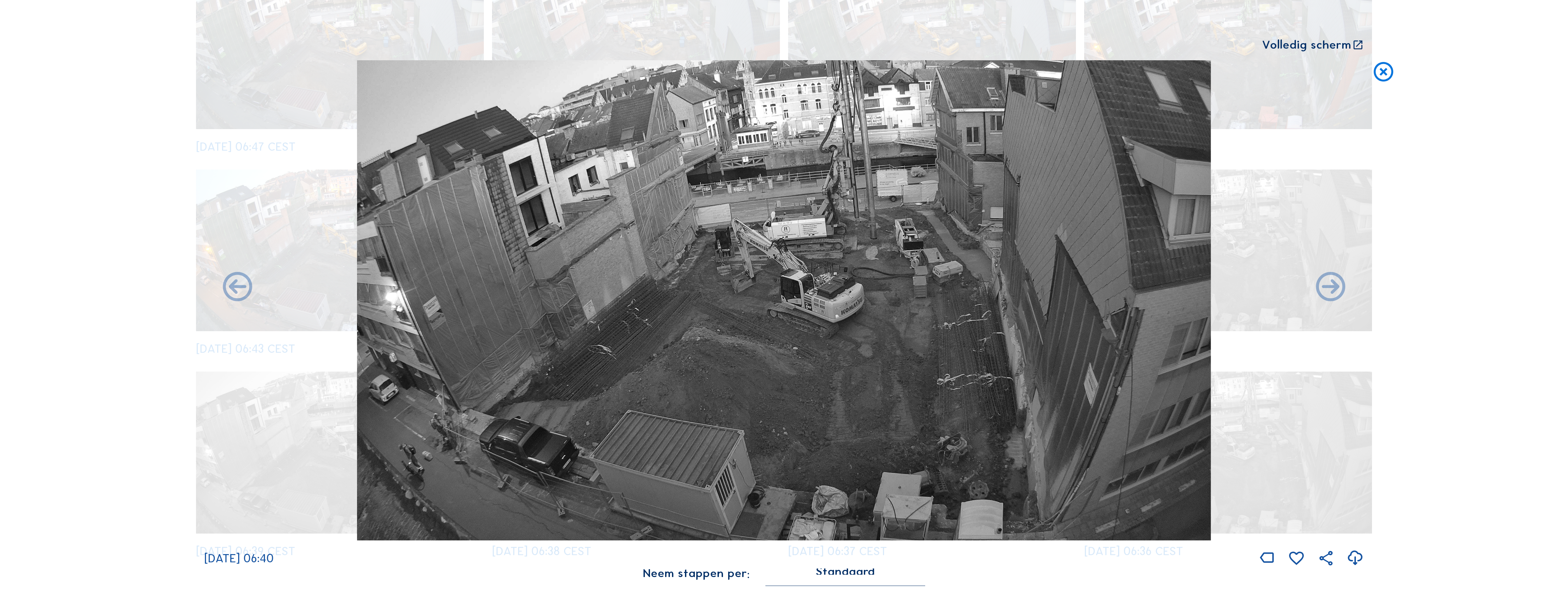
click at [692, 70] on icon at bounding box center [1383, 72] width 23 height 24
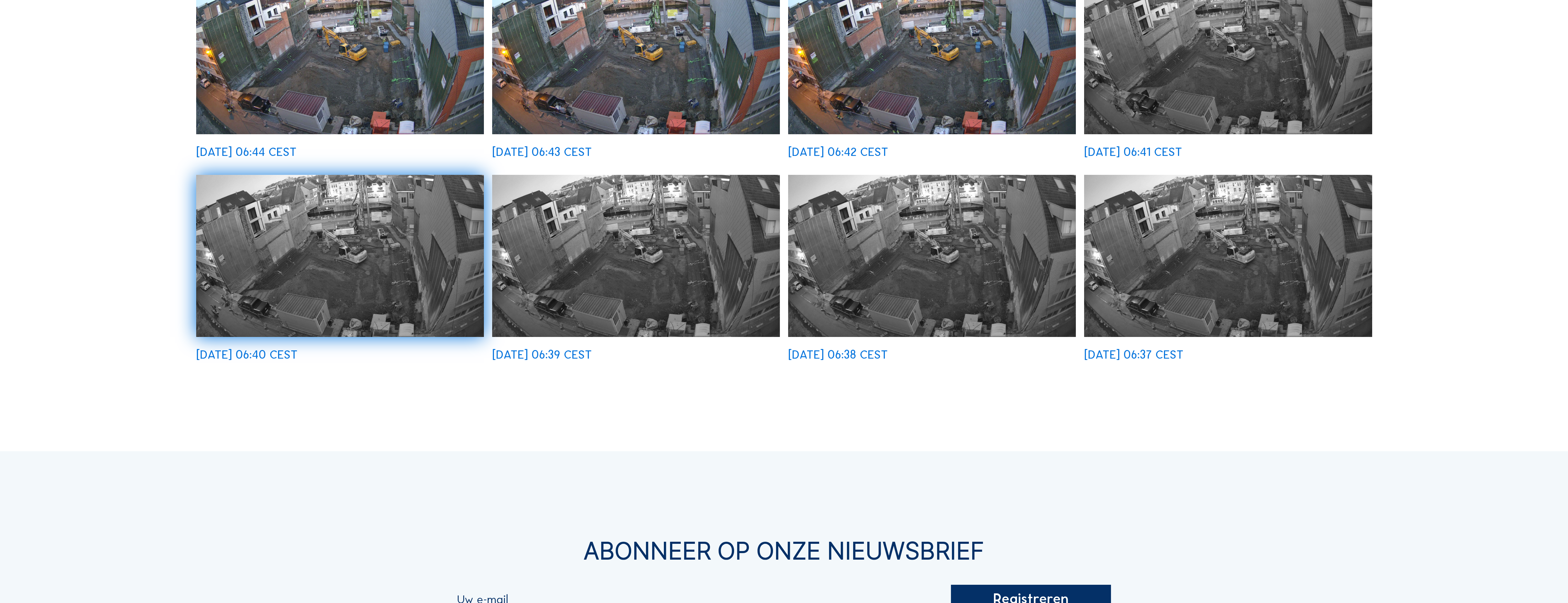
scroll to position [667, 0]
